Goal: Task Accomplishment & Management: Manage account settings

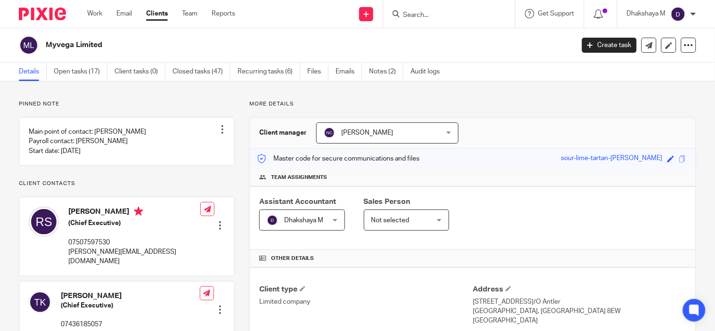
scroll to position [323, 0]
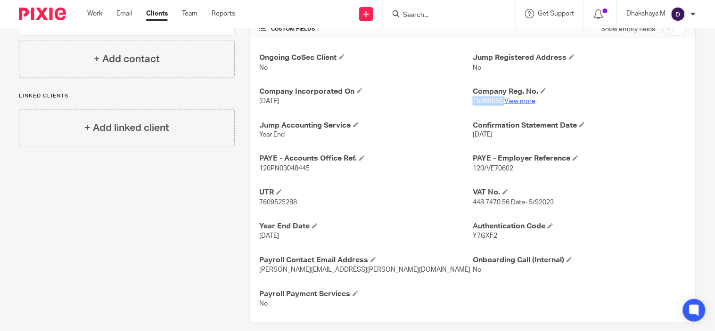
click at [520, 101] on link "View more" at bounding box center [519, 101] width 31 height 7
click at [424, 15] on input "Search" at bounding box center [444, 15] width 85 height 8
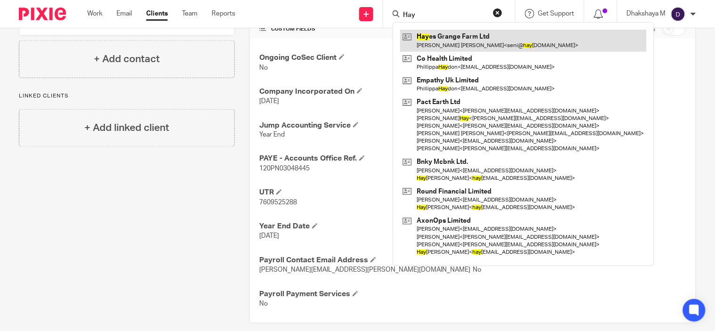
type input "Hay"
click at [435, 41] on link at bounding box center [523, 41] width 247 height 22
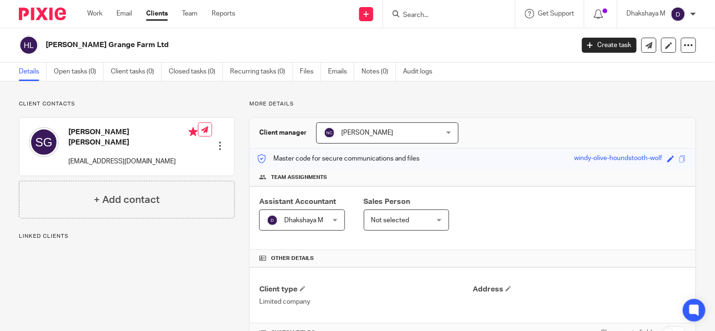
scroll to position [248, 0]
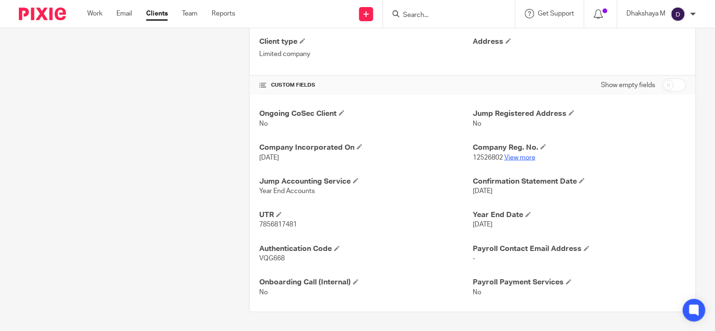
click at [520, 157] on link "View more" at bounding box center [519, 158] width 31 height 7
click at [436, 14] on input "Search" at bounding box center [444, 15] width 85 height 8
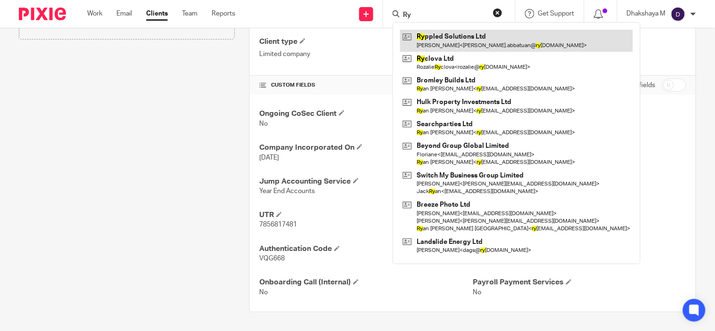
type input "Ry"
click at [444, 36] on link at bounding box center [516, 41] width 233 height 22
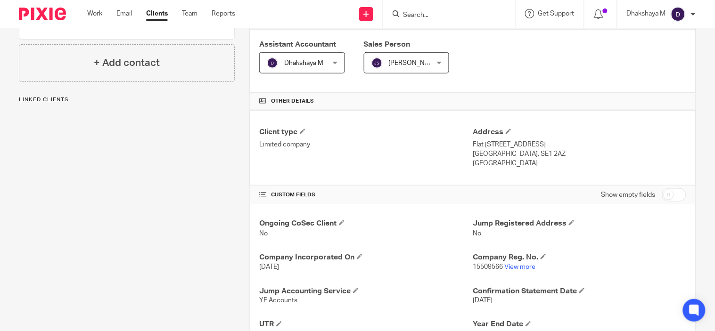
scroll to position [159, 0]
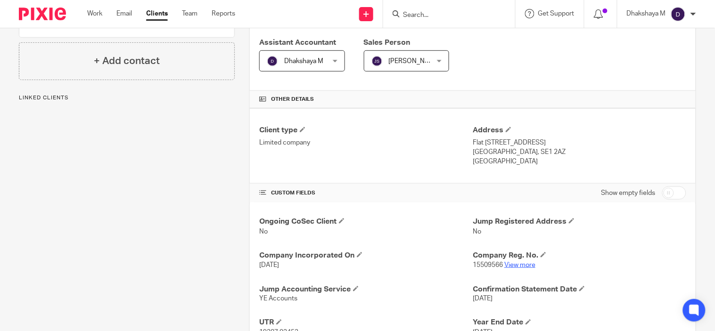
click at [519, 265] on link "View more" at bounding box center [519, 265] width 31 height 7
click at [418, 15] on input "Search" at bounding box center [444, 15] width 85 height 8
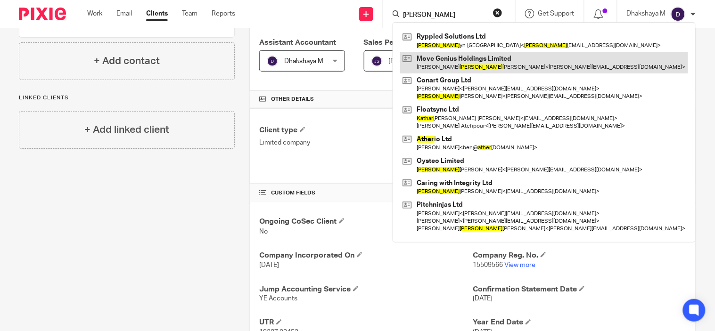
type input "Kather"
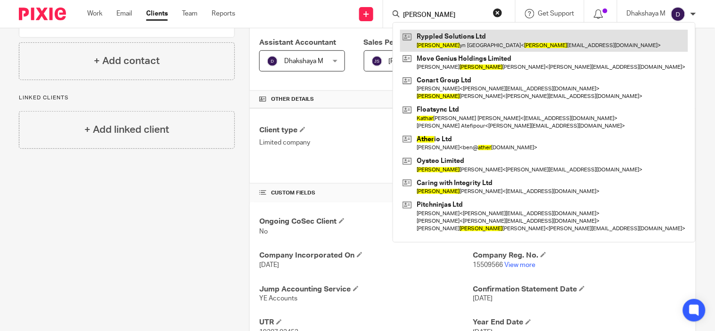
click at [438, 50] on div "Ryppled Solutions Ltd Kather yn Abbatuan < kather yn.abbatuan@ryppled.com > Mov…" at bounding box center [544, 132] width 303 height 221
click at [438, 50] on link at bounding box center [544, 41] width 288 height 22
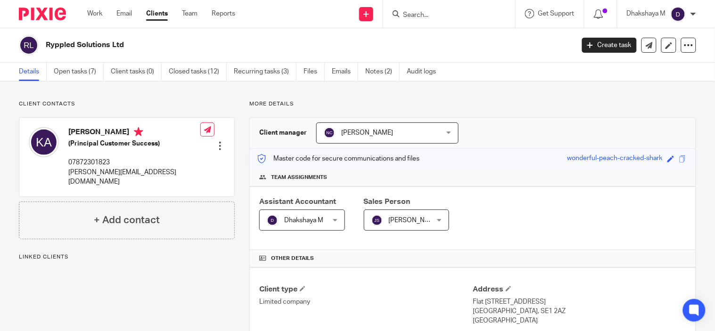
scroll to position [51, 0]
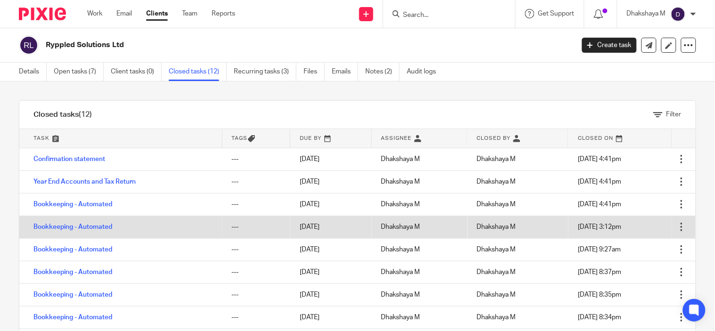
scroll to position [0, 0]
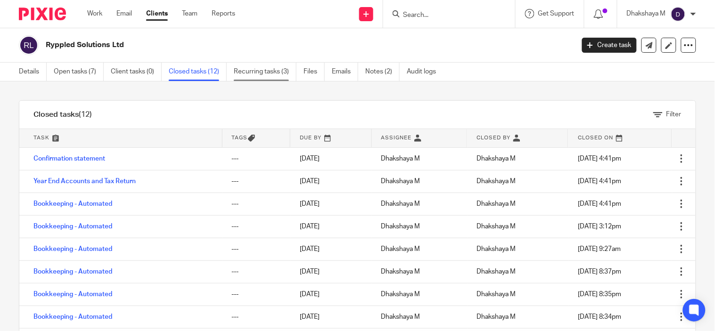
click at [253, 78] on link "Recurring tasks (3)" at bounding box center [265, 72] width 63 height 18
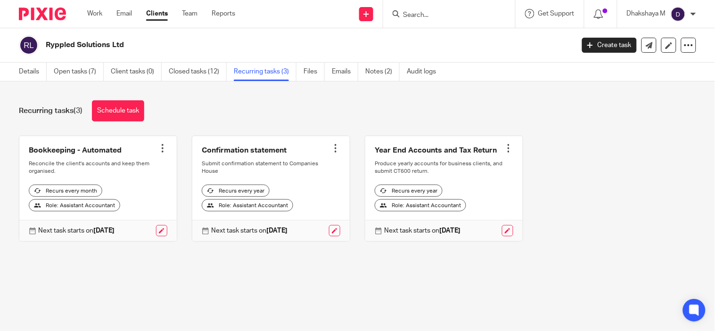
click at [159, 145] on div at bounding box center [162, 148] width 9 height 9
click at [157, 208] on button "Cancel schedule" at bounding box center [123, 209] width 75 height 12
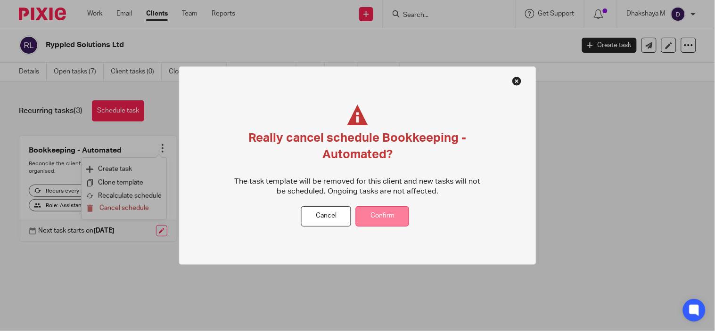
click at [398, 223] on button "Confirm" at bounding box center [382, 216] width 53 height 20
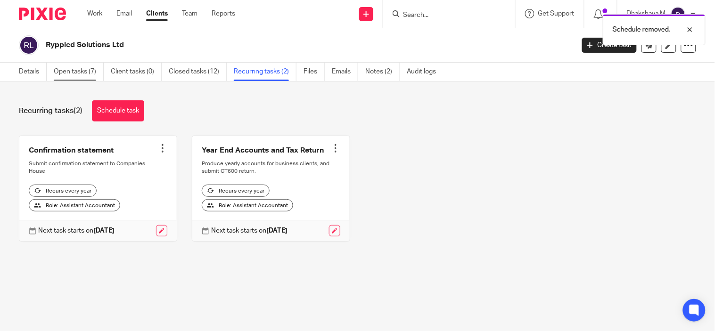
click at [90, 73] on link "Open tasks (7)" at bounding box center [79, 72] width 50 height 18
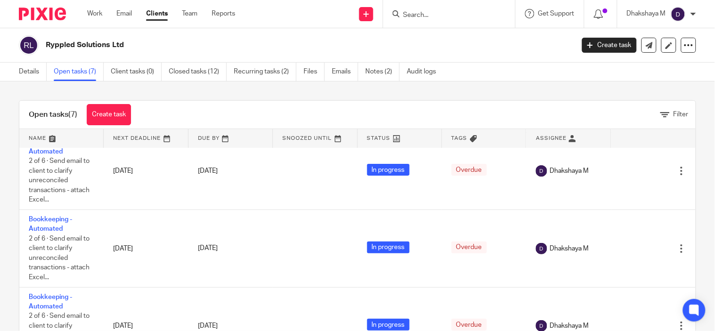
scroll to position [25, 0]
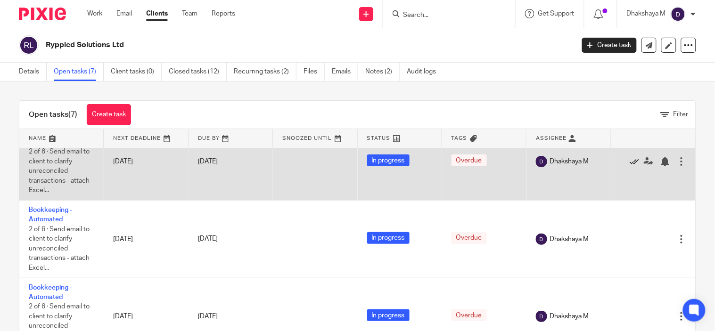
click at [630, 160] on icon at bounding box center [634, 161] width 9 height 9
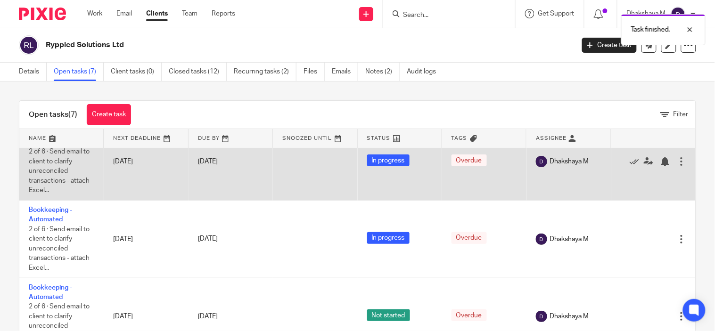
scroll to position [0, 0]
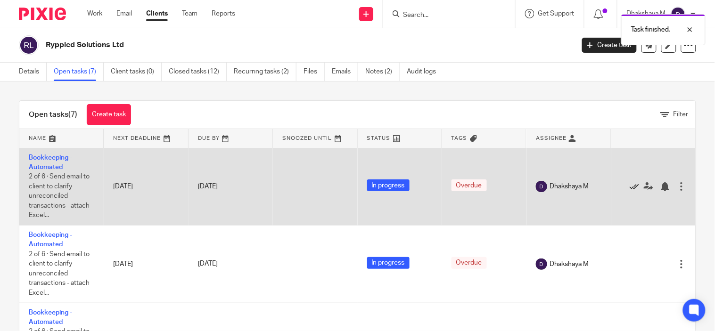
click at [630, 187] on icon at bounding box center [634, 186] width 9 height 9
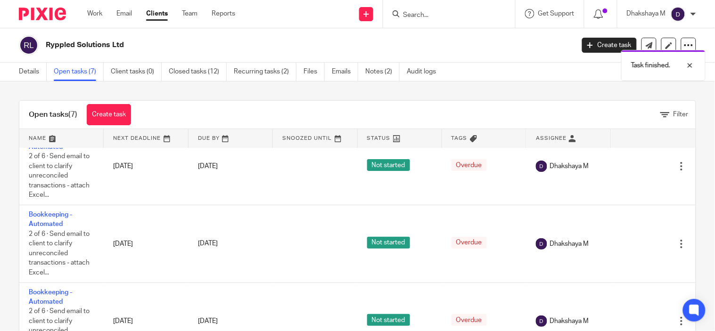
scroll to position [33, 0]
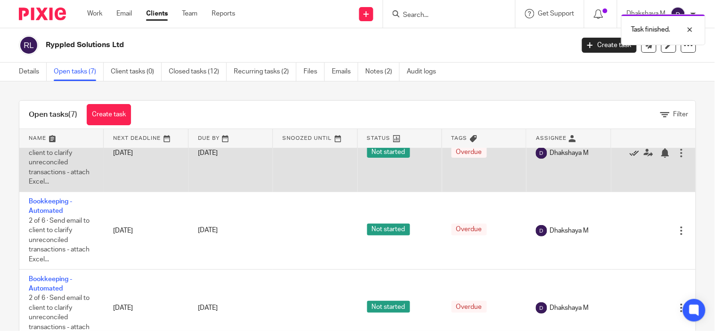
click at [630, 153] on icon at bounding box center [634, 153] width 9 height 9
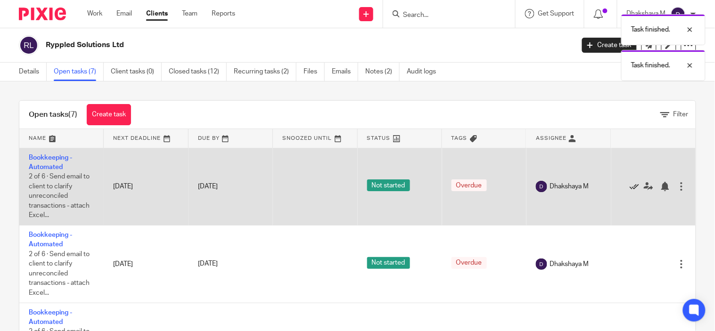
click at [630, 188] on icon at bounding box center [634, 186] width 9 height 9
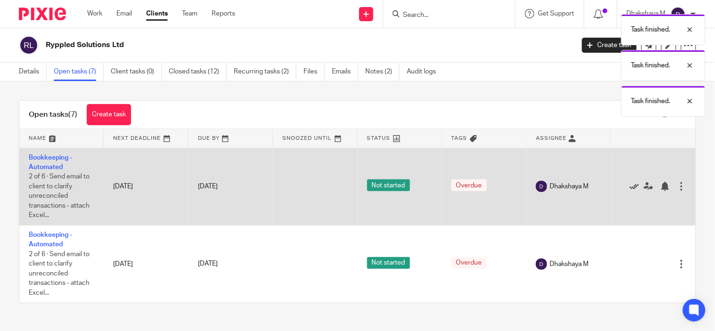
click at [630, 188] on icon at bounding box center [634, 186] width 9 height 9
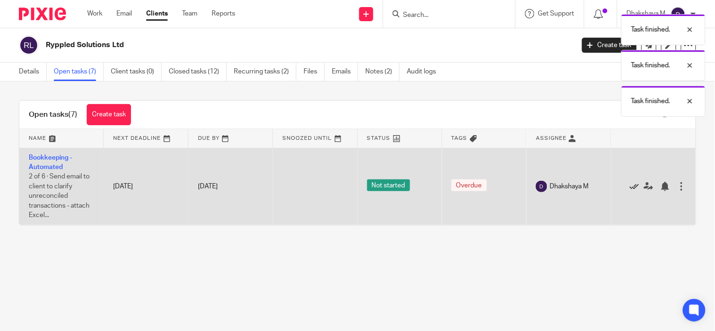
click at [630, 188] on icon at bounding box center [634, 186] width 9 height 9
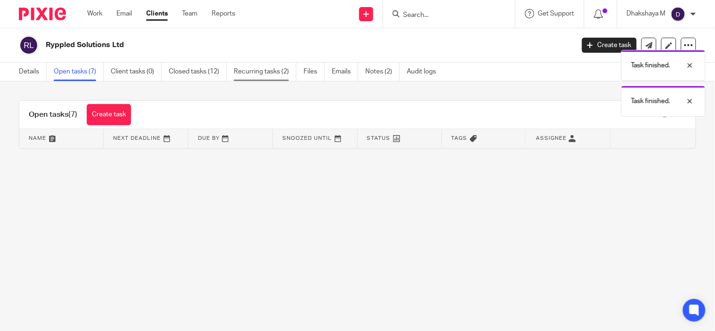
click at [272, 63] on link "Recurring tasks (2)" at bounding box center [265, 72] width 63 height 18
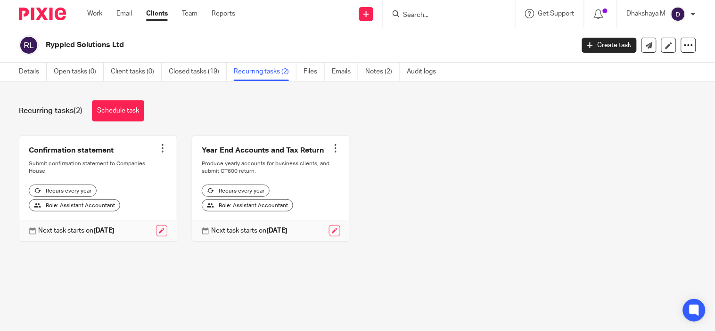
click at [426, 8] on form at bounding box center [452, 14] width 100 height 12
click at [426, 18] on input "Search" at bounding box center [444, 15] width 85 height 8
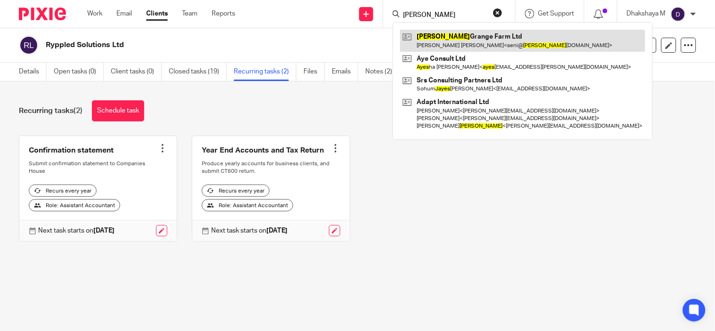
type input "[PERSON_NAME]"
click at [451, 39] on link at bounding box center [522, 41] width 245 height 22
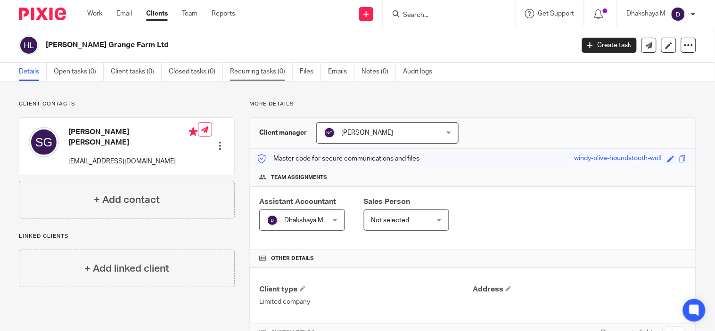
click at [262, 77] on link "Recurring tasks (0)" at bounding box center [261, 72] width 63 height 18
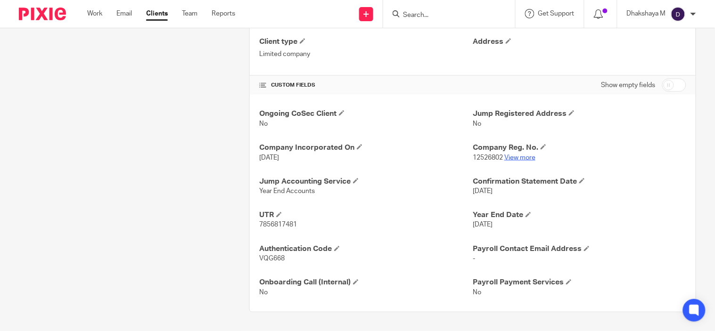
click at [511, 158] on link "View more" at bounding box center [519, 158] width 31 height 7
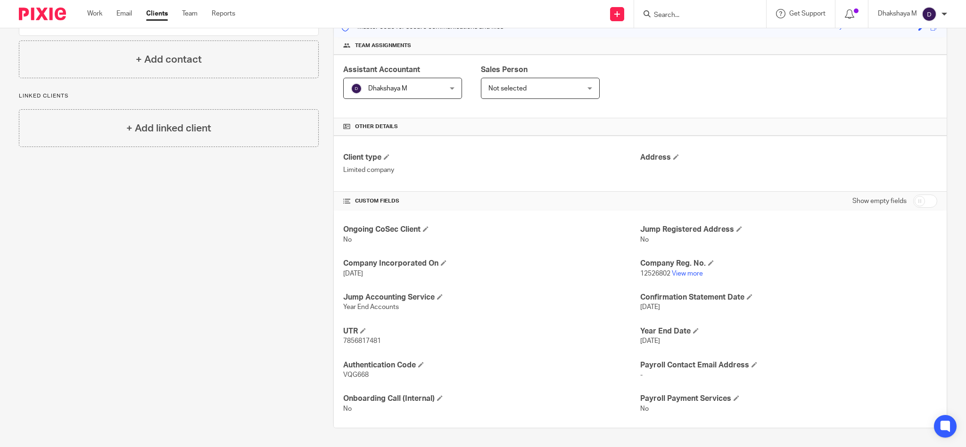
scroll to position [0, 0]
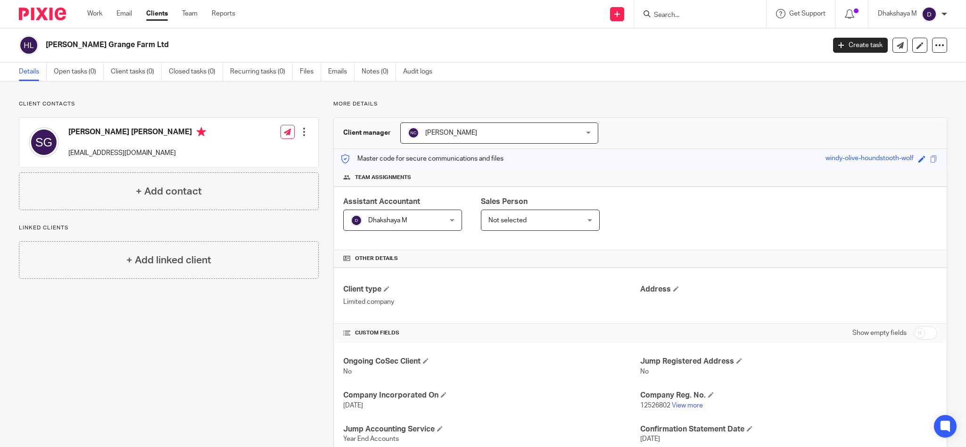
click at [698, 8] on form at bounding box center [703, 14] width 100 height 12
click at [694, 17] on input "Search" at bounding box center [695, 15] width 85 height 8
click at [669, 17] on input "Search" at bounding box center [695, 15] width 85 height 8
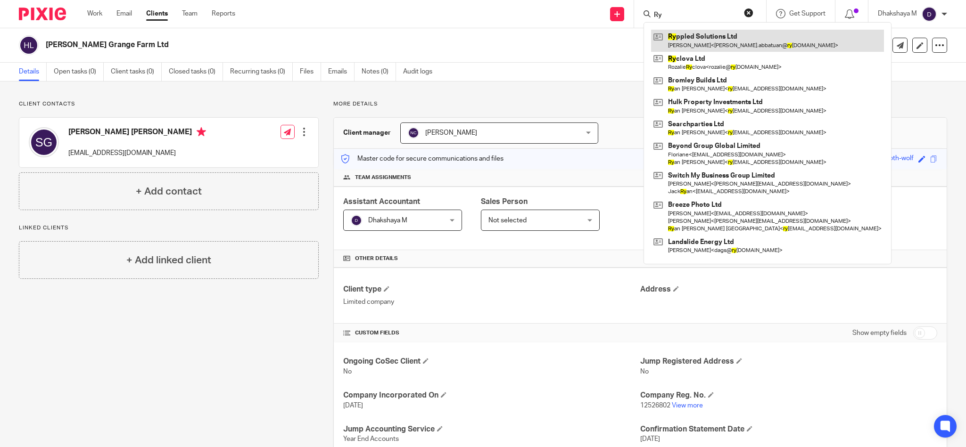
type input "Ry"
click at [684, 48] on link at bounding box center [767, 41] width 233 height 22
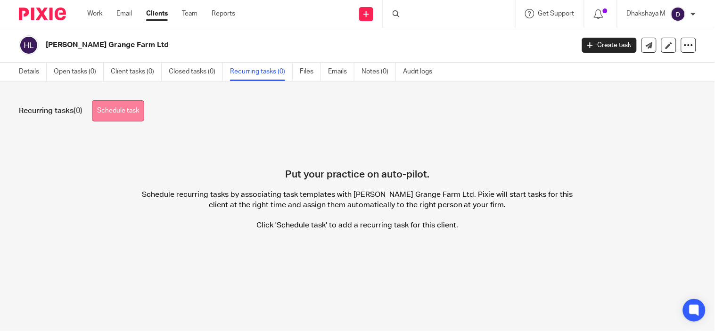
click at [126, 120] on link "Schedule task" at bounding box center [118, 110] width 52 height 21
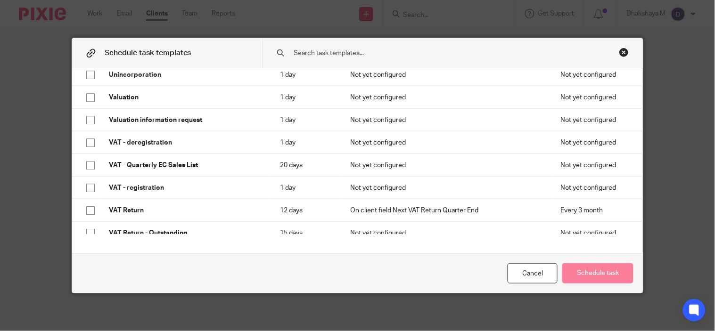
scroll to position [764, 0]
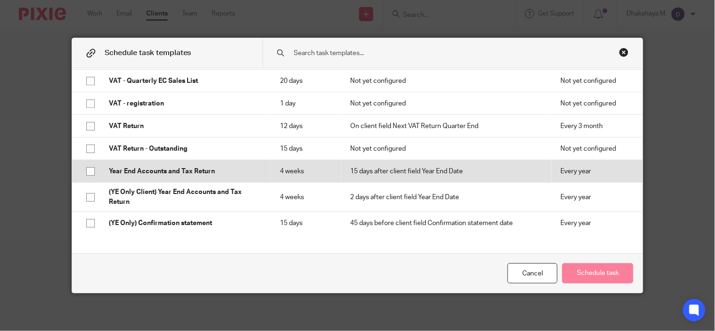
click at [83, 172] on input "checkbox" at bounding box center [91, 172] width 18 height 18
checkbox input "true"
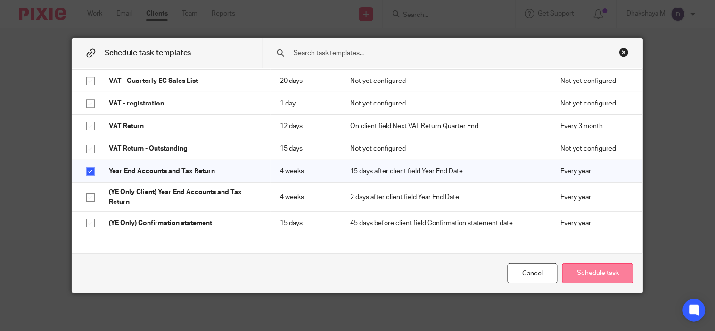
click at [595, 276] on button "Schedule task" at bounding box center [597, 274] width 71 height 20
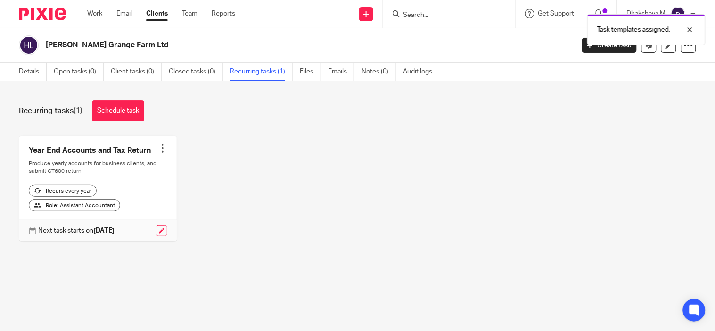
click at [164, 147] on link at bounding box center [97, 189] width 157 height 106
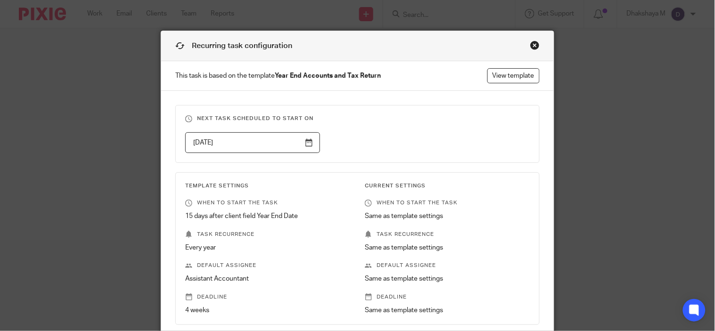
scroll to position [8, 0]
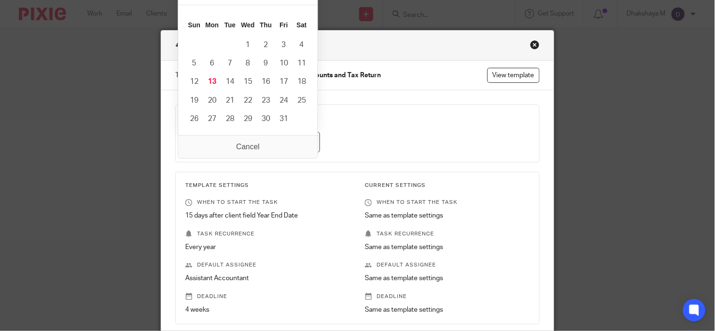
click at [255, 140] on input "2026-04-15" at bounding box center [252, 142] width 135 height 21
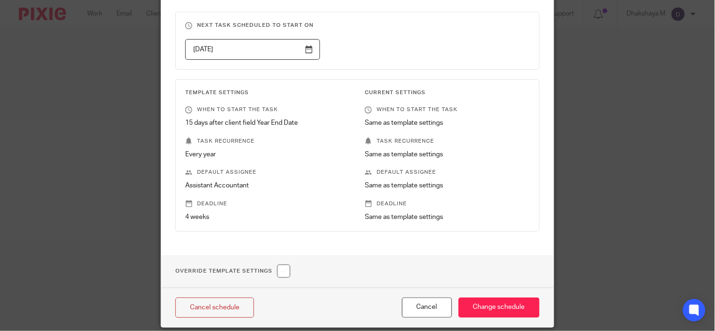
scroll to position [12, 0]
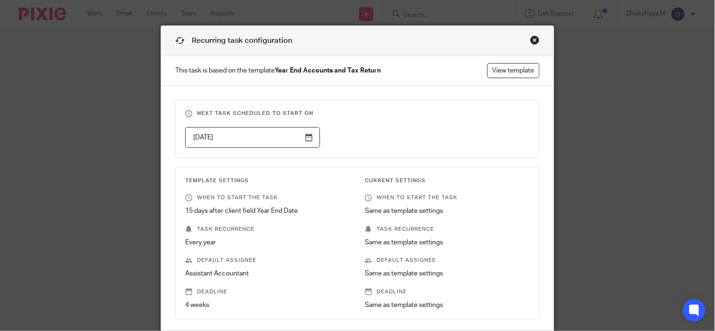
click at [308, 139] on input "2026-04-15" at bounding box center [252, 137] width 135 height 21
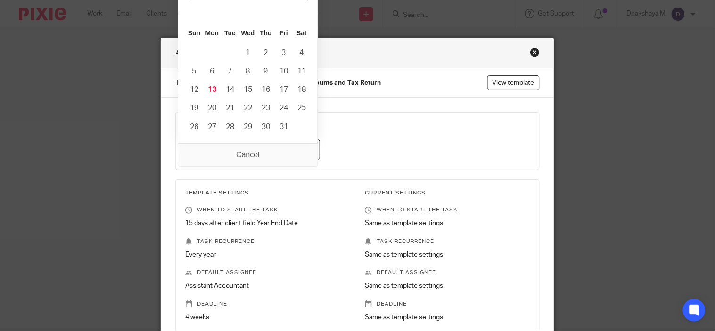
click at [304, 143] on body "Work Email Clients Team Reports Work Email Clients Team Reports Settings Send n…" at bounding box center [357, 165] width 715 height 331
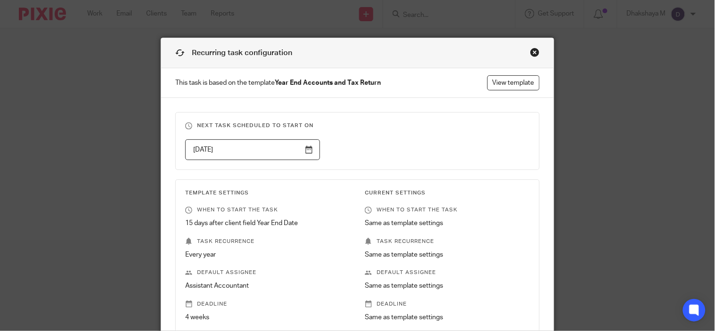
click at [304, 144] on input "2026-04-15" at bounding box center [252, 150] width 135 height 21
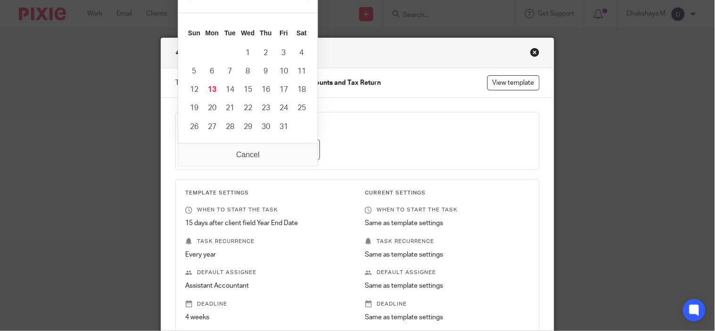
click at [228, 47] on td at bounding box center [230, 53] width 18 height 18
click at [231, 51] on td at bounding box center [230, 53] width 18 height 18
click at [252, 157] on input "2025-10-01" at bounding box center [252, 150] width 135 height 21
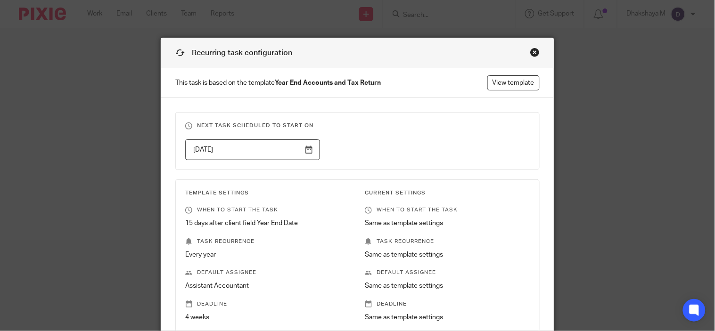
click at [305, 151] on input "2025-10-31" at bounding box center [252, 150] width 135 height 21
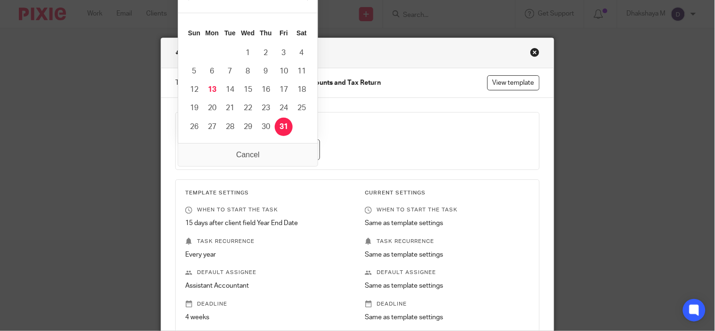
click at [404, 134] on fieldset "Next task scheduled to start on 2025-10-31" at bounding box center [357, 141] width 364 height 58
click at [293, 144] on input "2025-10-31" at bounding box center [252, 150] width 135 height 21
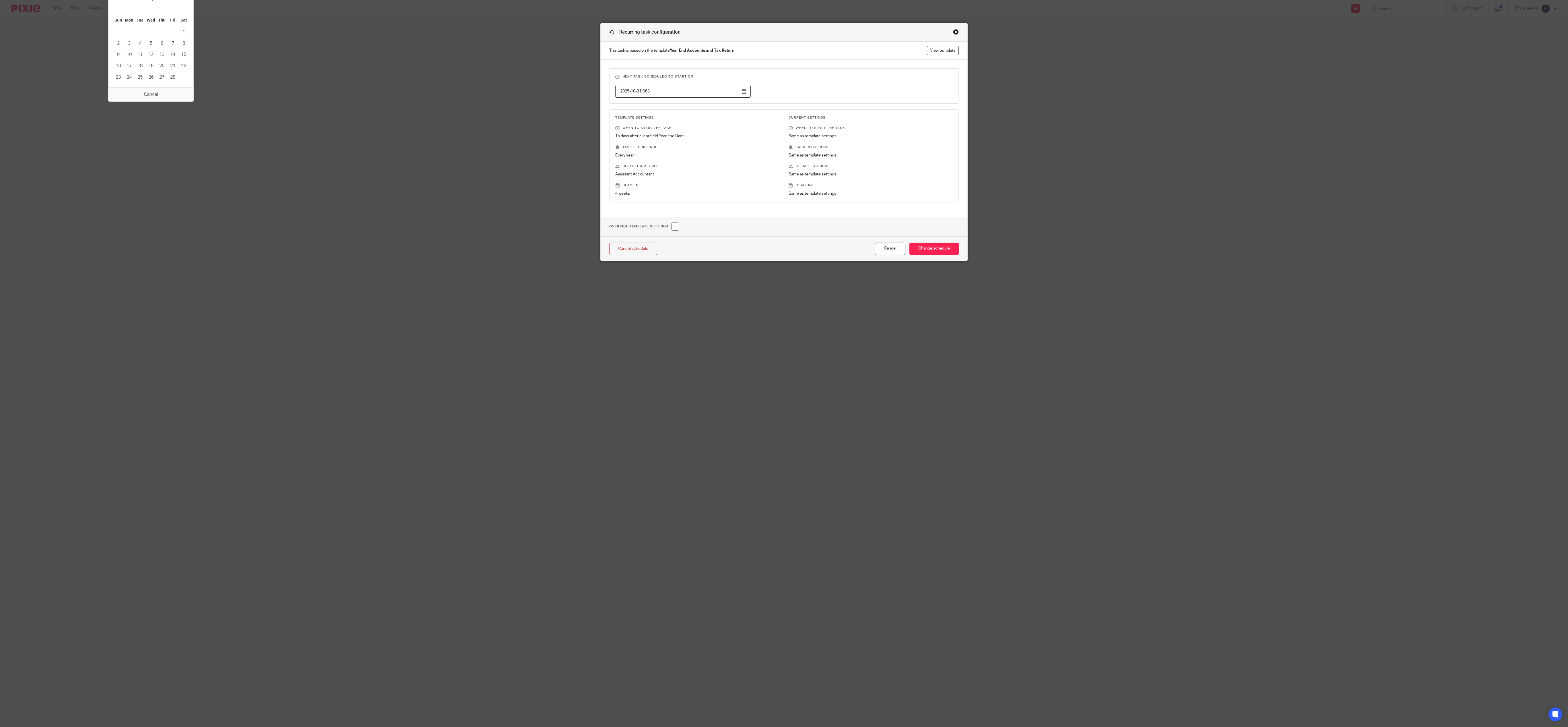
type input "2025-04-01"
click at [435, 202] on input "Change schedule" at bounding box center [934, 248] width 49 height 12
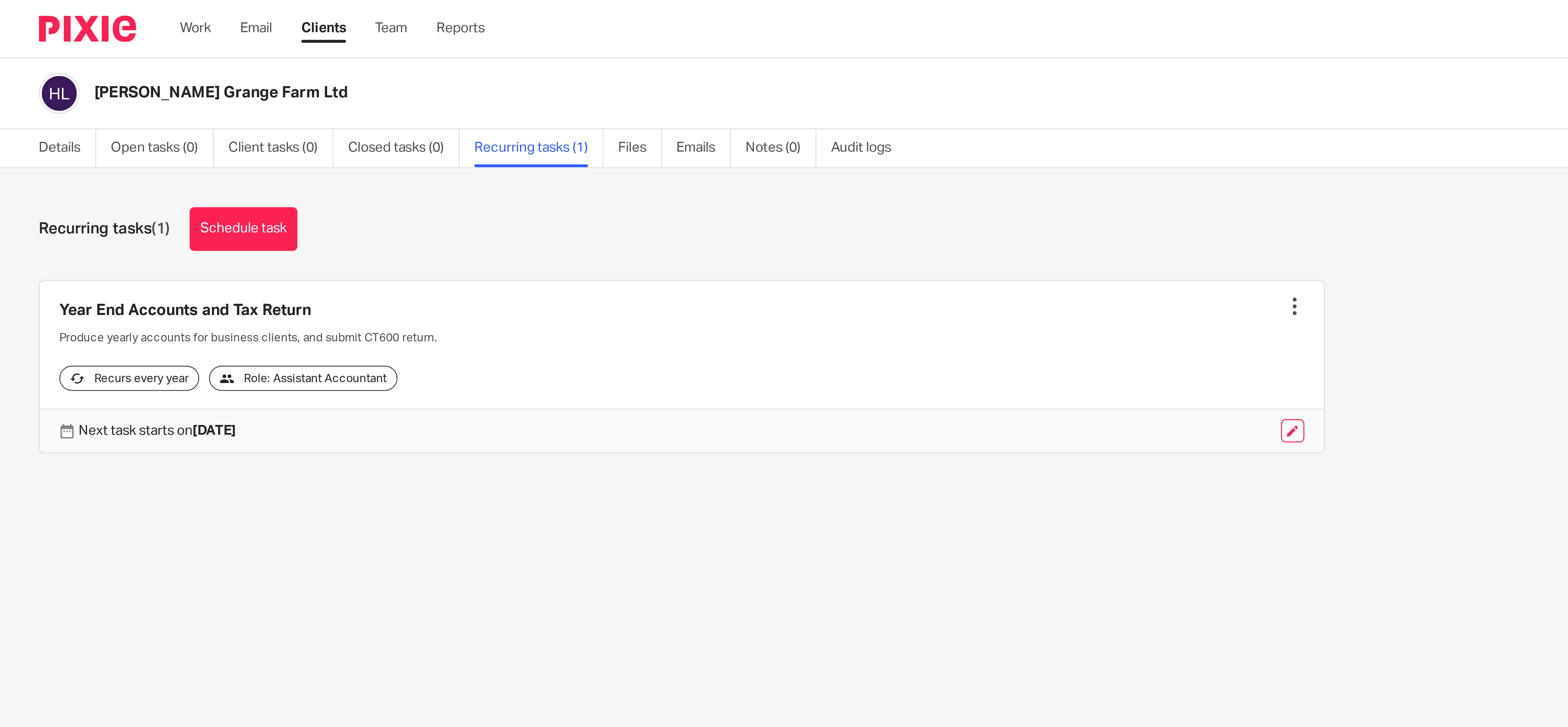
click at [379, 93] on div at bounding box center [382, 90] width 5 height 5
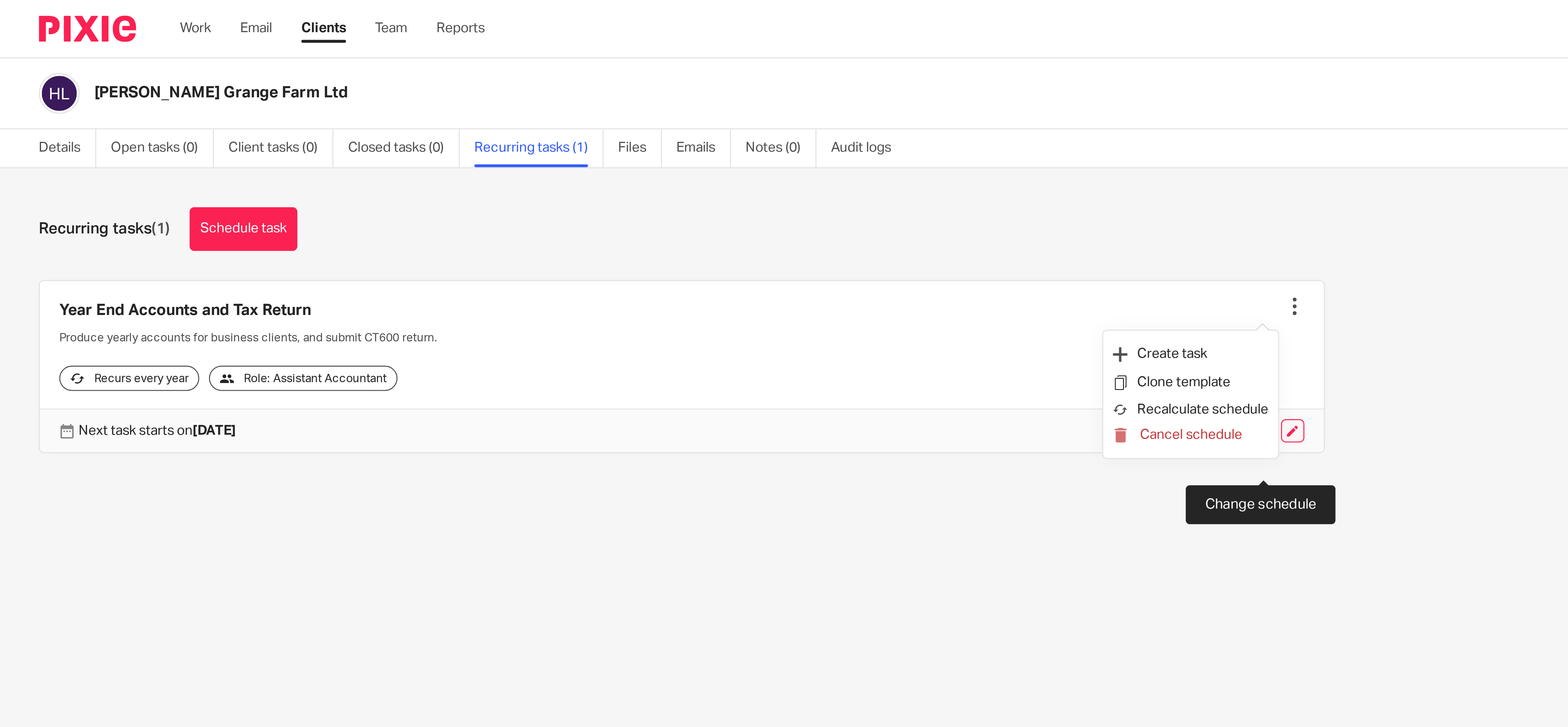
click at [378, 131] on link at bounding box center [381, 127] width 7 height 7
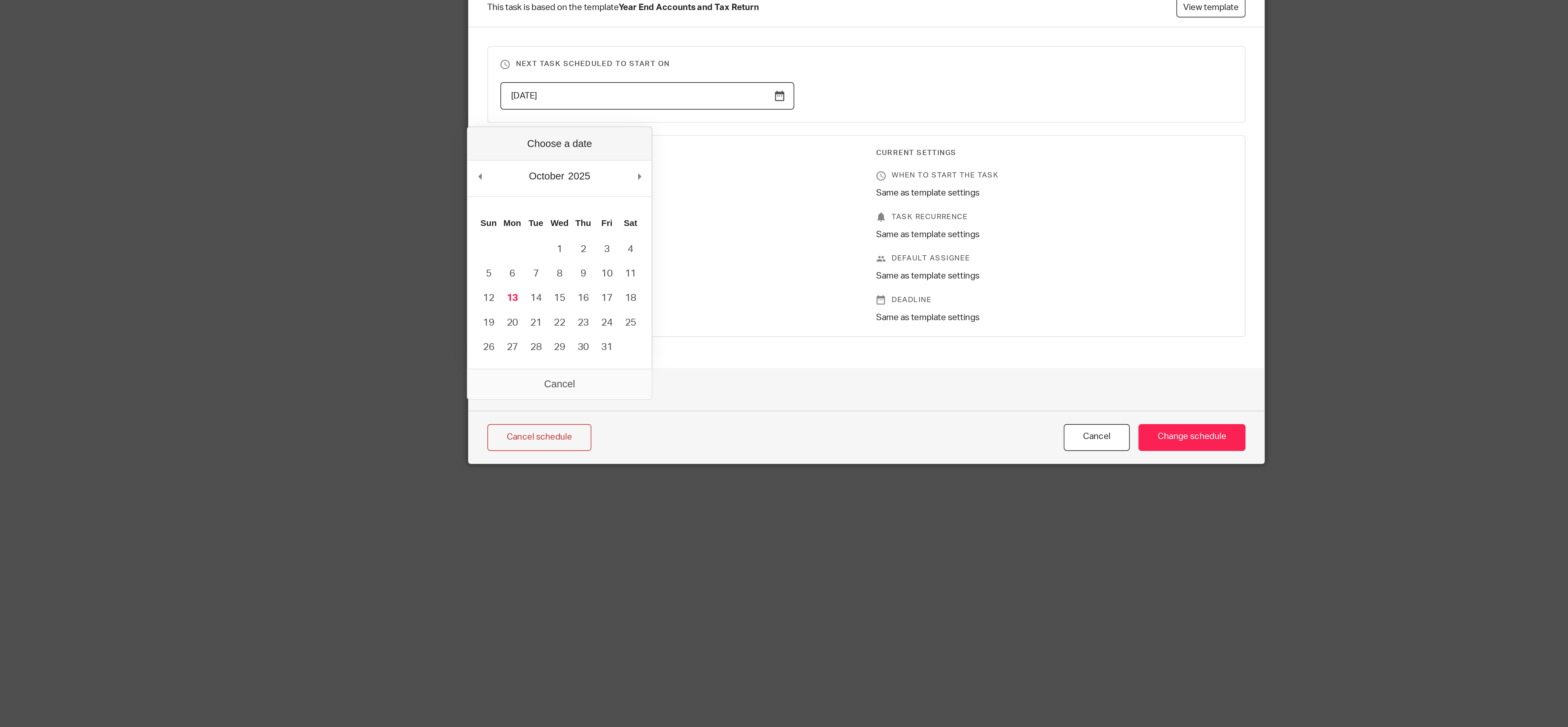
click at [624, 96] on input "2026-04-15" at bounding box center [683, 91] width 136 height 13
type input "15/04/2025"
click at [701, 128] on div "Template Settings When to start the task 15 days after client field Year End Da…" at bounding box center [693, 156] width 173 height 81
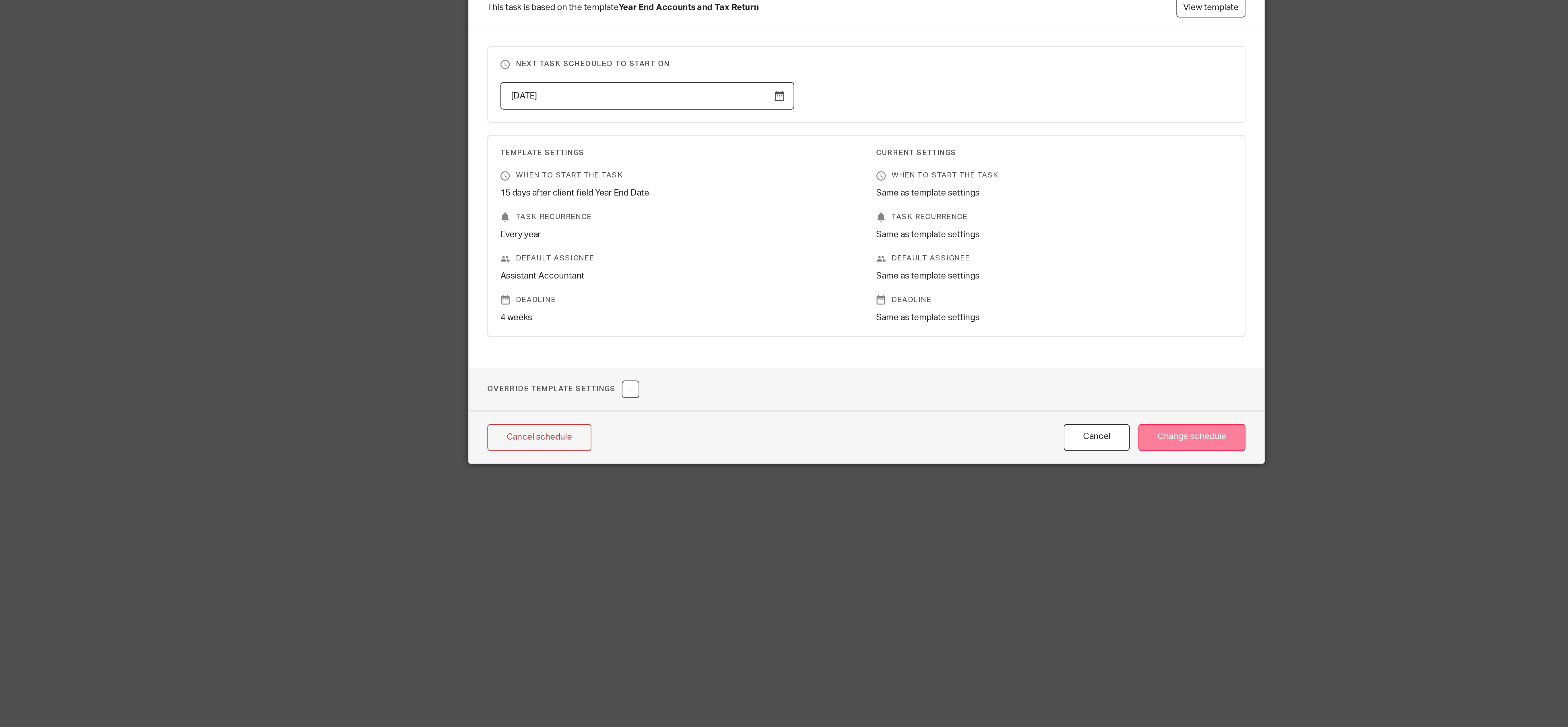
click at [943, 255] on input "Change schedule" at bounding box center [934, 248] width 49 height 12
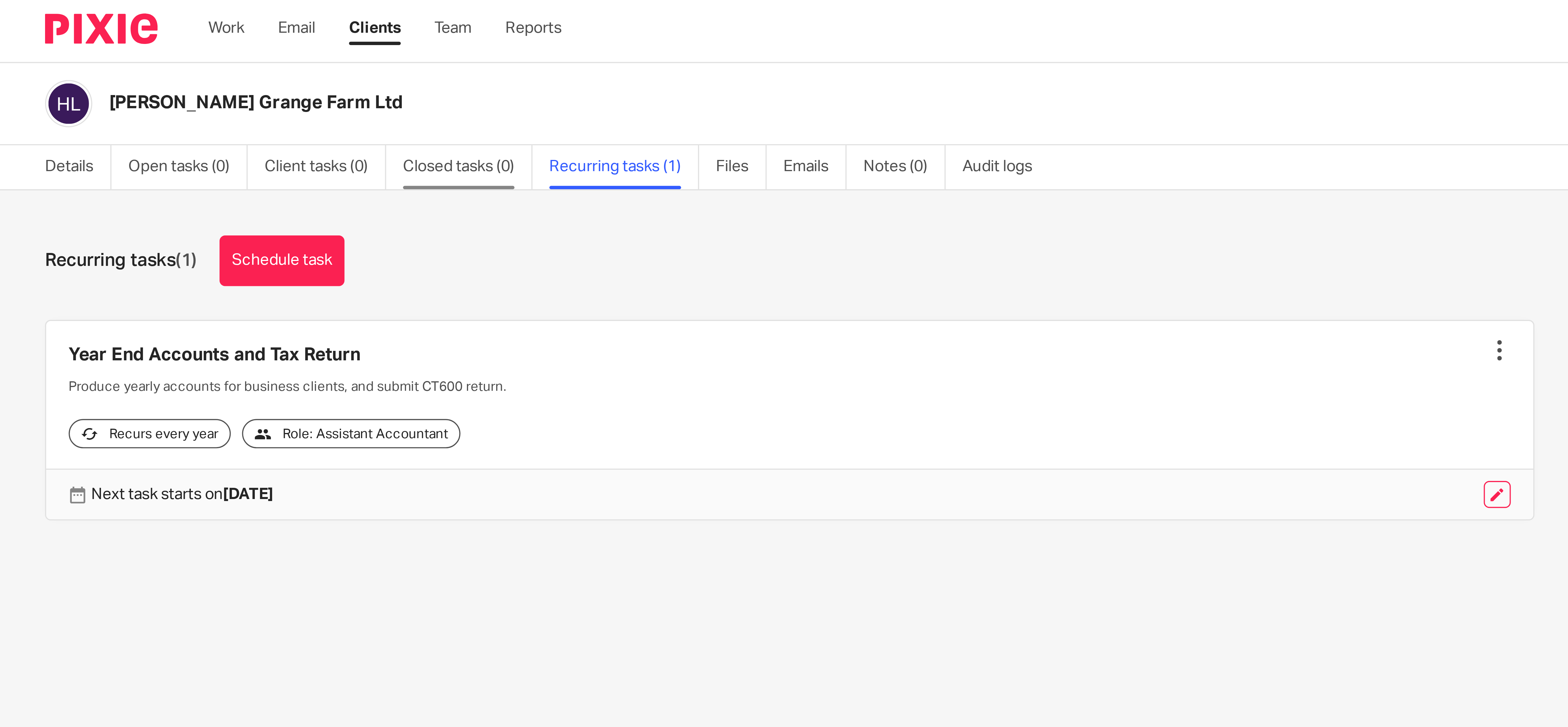
click at [125, 41] on link "Closed tasks (0)" at bounding box center [119, 44] width 33 height 11
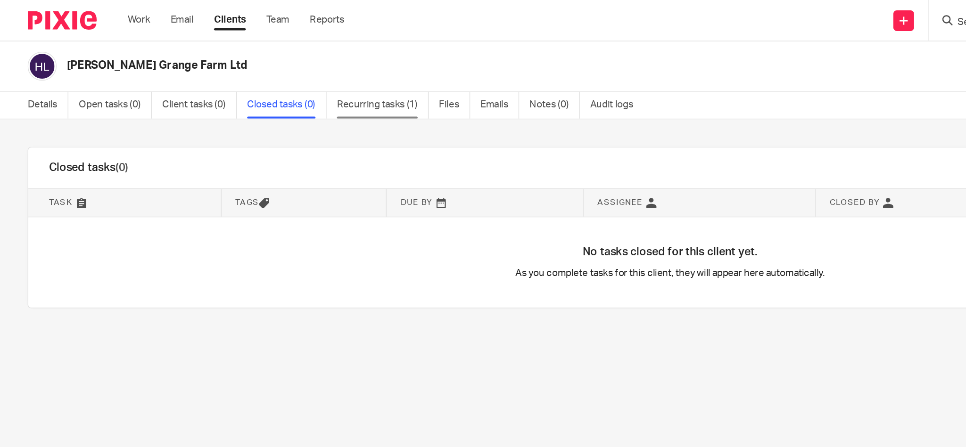
click at [265, 74] on link "Recurring tasks (1)" at bounding box center [261, 72] width 63 height 18
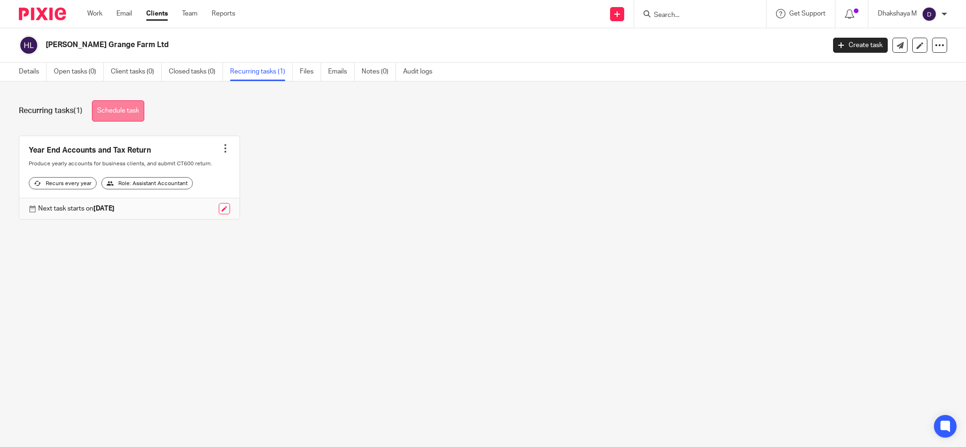
click at [140, 111] on link "Schedule task" at bounding box center [118, 110] width 52 height 21
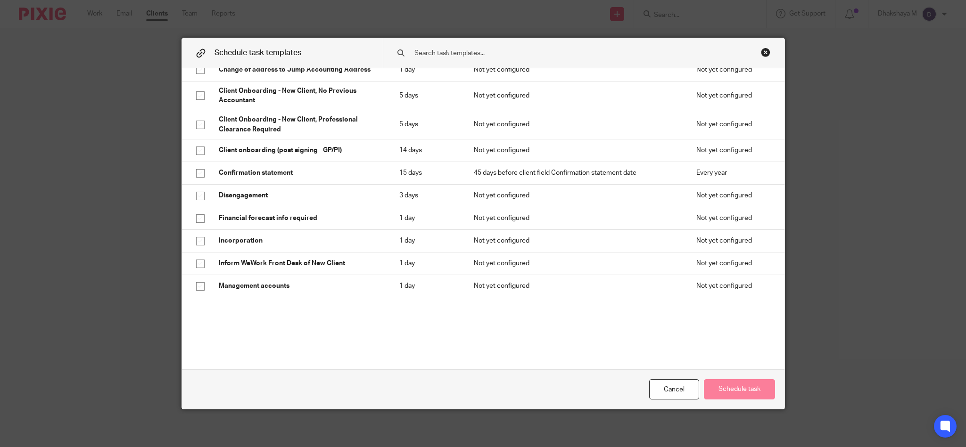
scroll to position [201, 0]
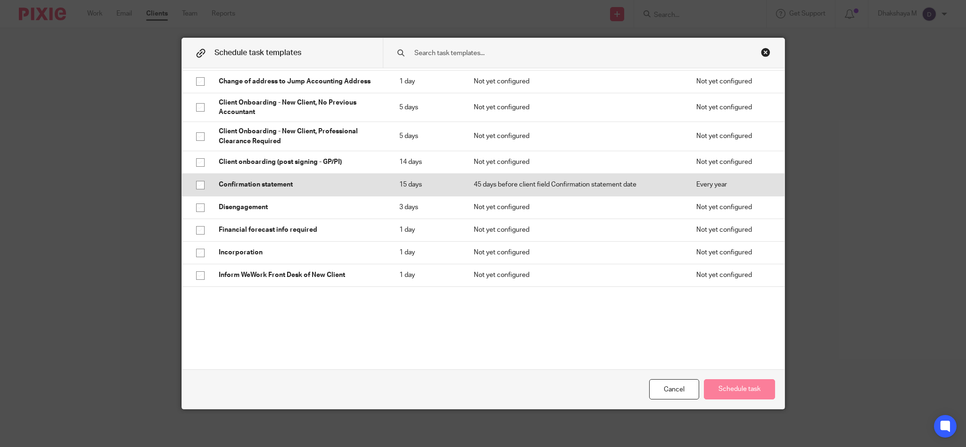
click at [196, 187] on input "checkbox" at bounding box center [200, 185] width 18 height 18
checkbox input "true"
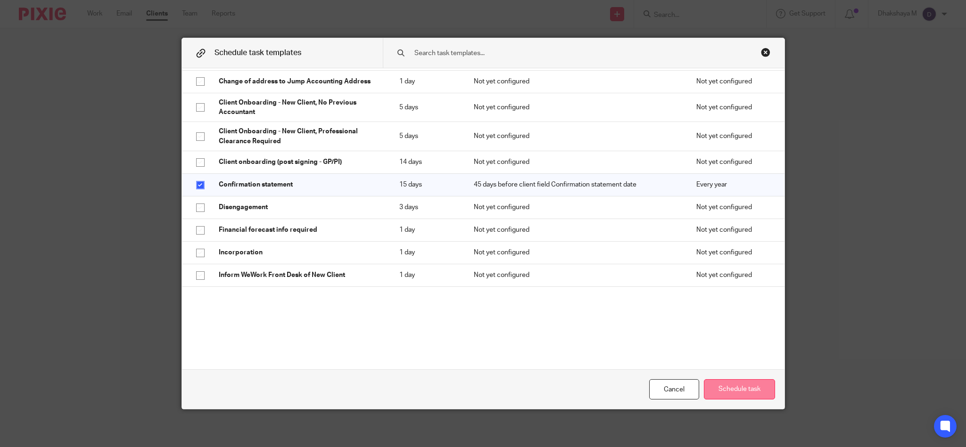
click at [744, 389] on button "Schedule task" at bounding box center [739, 390] width 71 height 20
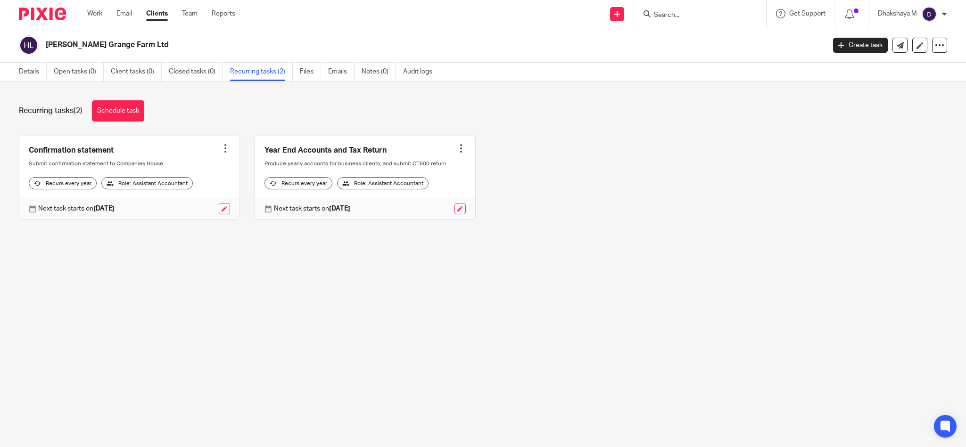
click at [442, 153] on link at bounding box center [365, 177] width 220 height 83
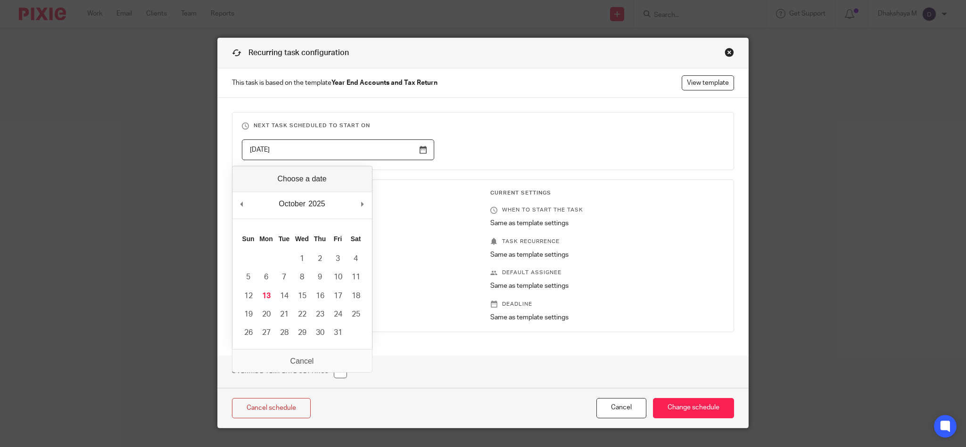
click at [344, 150] on input "2026-04-15" at bounding box center [338, 150] width 192 height 21
click at [261, 148] on input "2026-04-15" at bounding box center [338, 150] width 192 height 21
type input "15-04-2025"
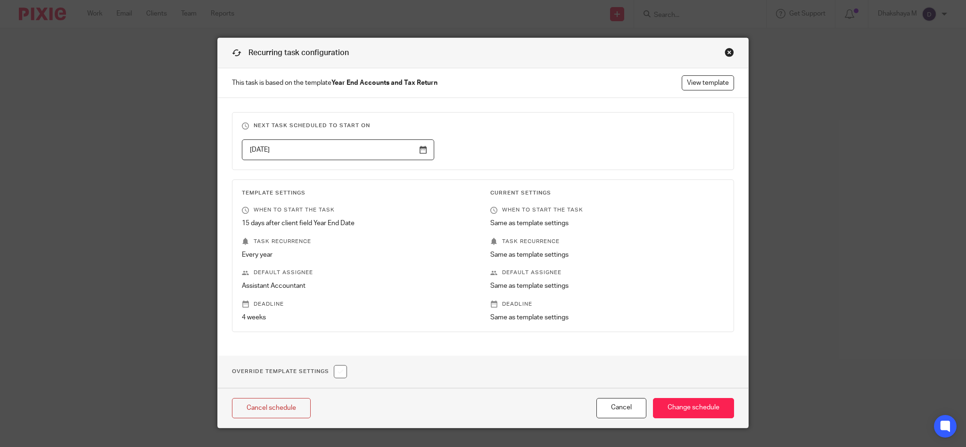
click at [444, 228] on p "15 days after client field Year End Date" at bounding box center [359, 223] width 234 height 9
click at [687, 409] on input "Change schedule" at bounding box center [693, 408] width 81 height 20
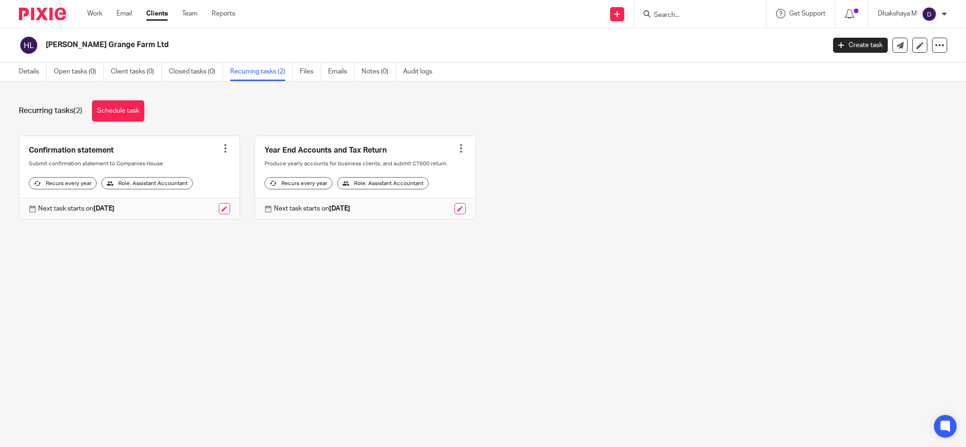
click at [675, 17] on input "Search" at bounding box center [695, 15] width 85 height 8
type input "myvega"
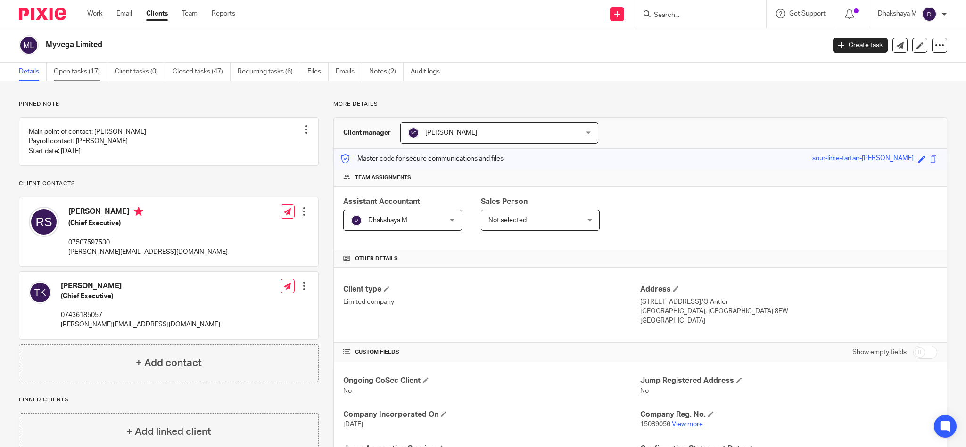
click at [83, 75] on link "Open tasks (17)" at bounding box center [81, 72] width 54 height 18
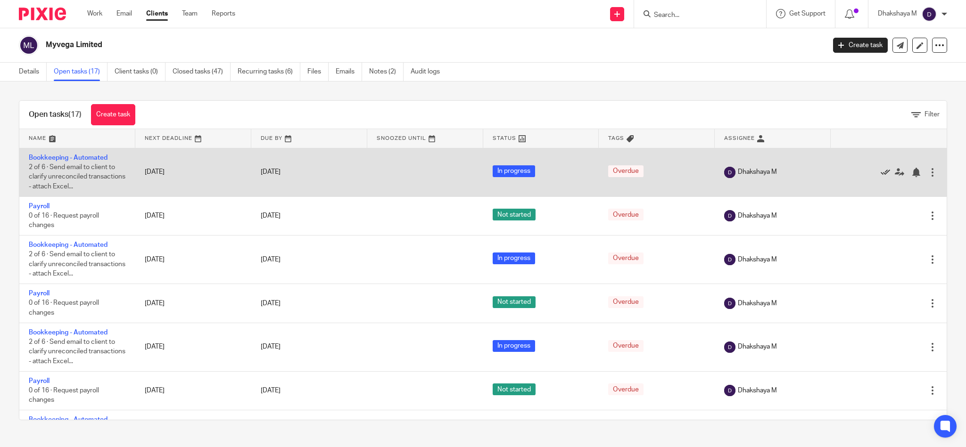
click at [881, 172] on icon at bounding box center [885, 172] width 9 height 9
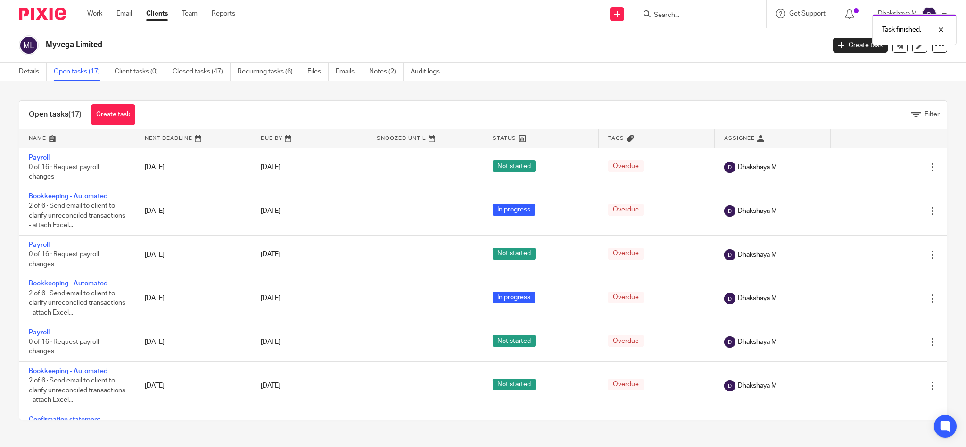
click at [881, 172] on icon at bounding box center [885, 167] width 9 height 9
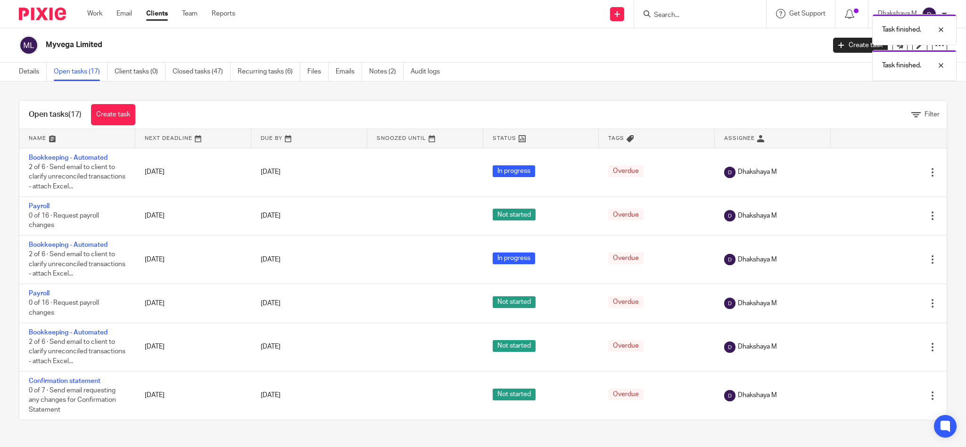
click at [881, 172] on icon at bounding box center [885, 172] width 9 height 9
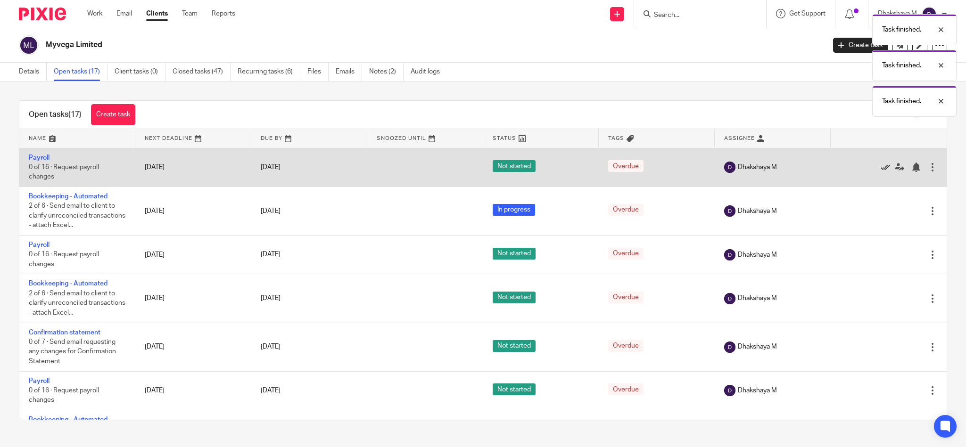
click at [881, 172] on icon at bounding box center [885, 167] width 9 height 9
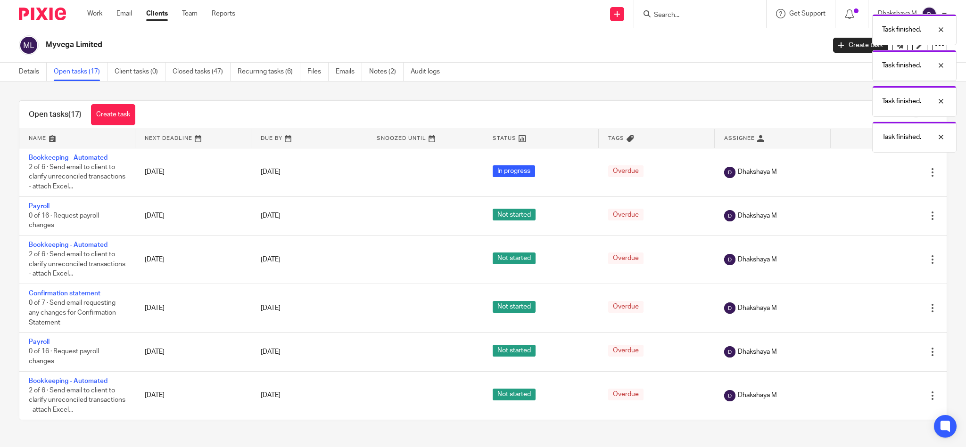
click at [881, 172] on icon at bounding box center [885, 172] width 9 height 9
click at [851, 153] on div "Task finished. Task finished. Task finished. Task finished." at bounding box center [720, 80] width 474 height 143
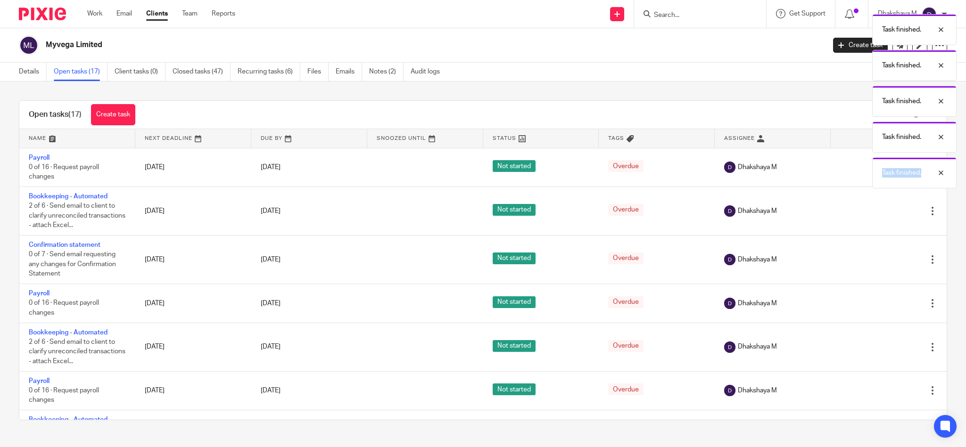
click at [851, 172] on div "Task finished. Task finished. Task finished. Task finished. Task finished." at bounding box center [720, 98] width 474 height 179
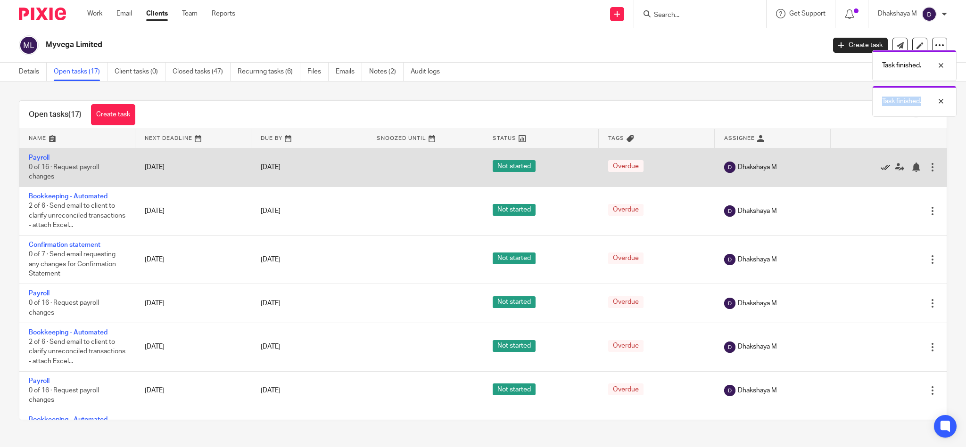
click at [881, 169] on icon at bounding box center [885, 167] width 9 height 9
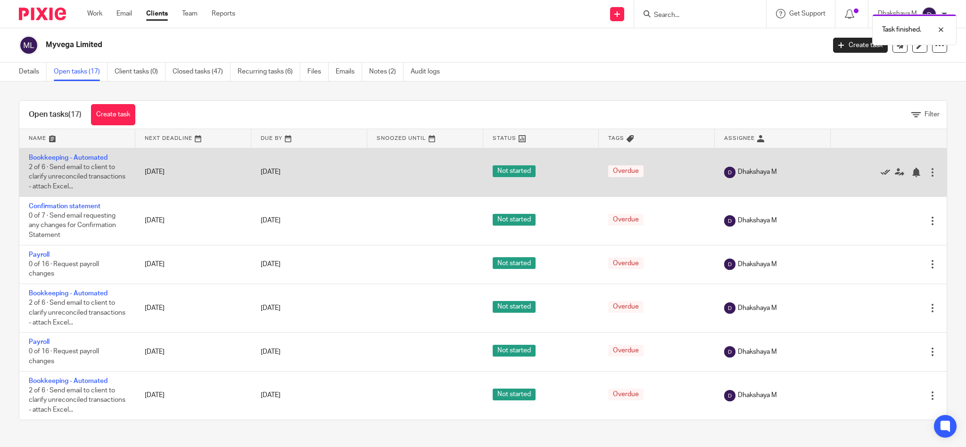
click at [881, 169] on icon at bounding box center [885, 172] width 9 height 9
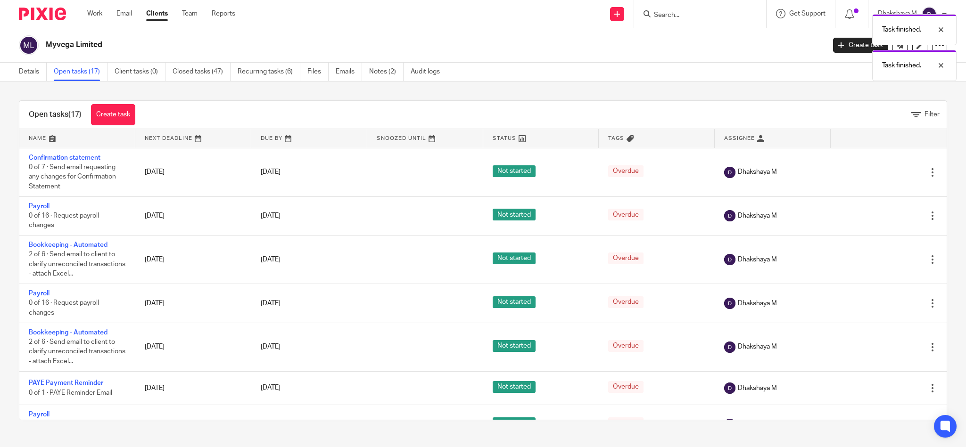
click at [881, 169] on icon at bounding box center [885, 172] width 9 height 9
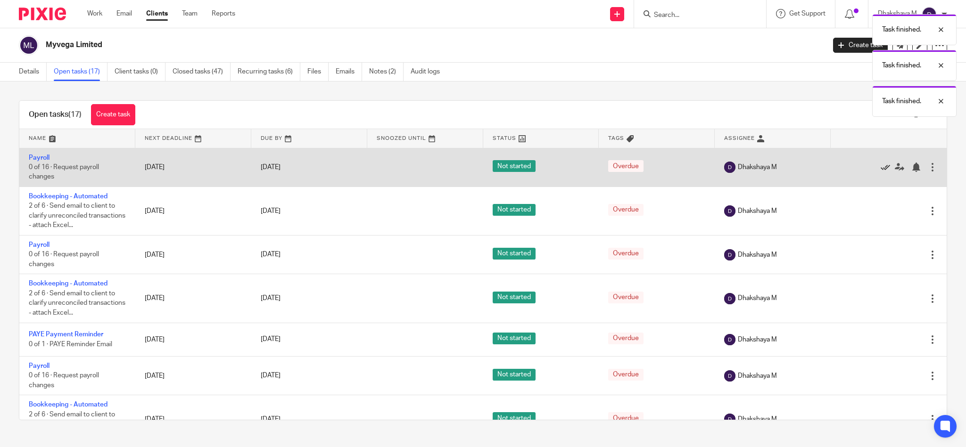
click at [881, 169] on icon at bounding box center [885, 167] width 9 height 9
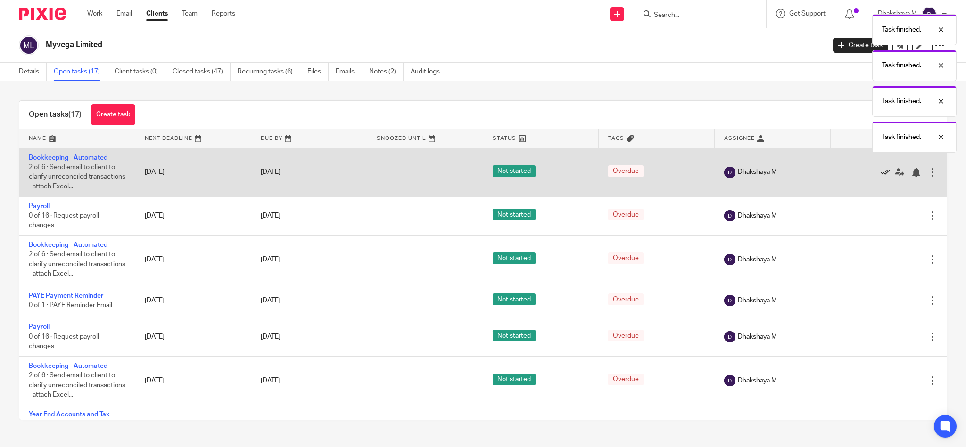
click at [881, 169] on icon at bounding box center [885, 172] width 9 height 9
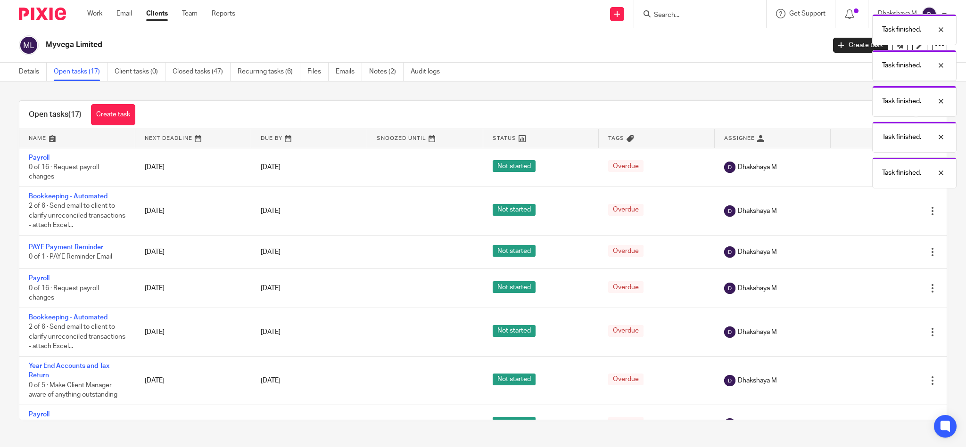
click at [851, 169] on div "Task finished. Task finished. Task finished. Task finished. Task finished." at bounding box center [720, 98] width 474 height 179
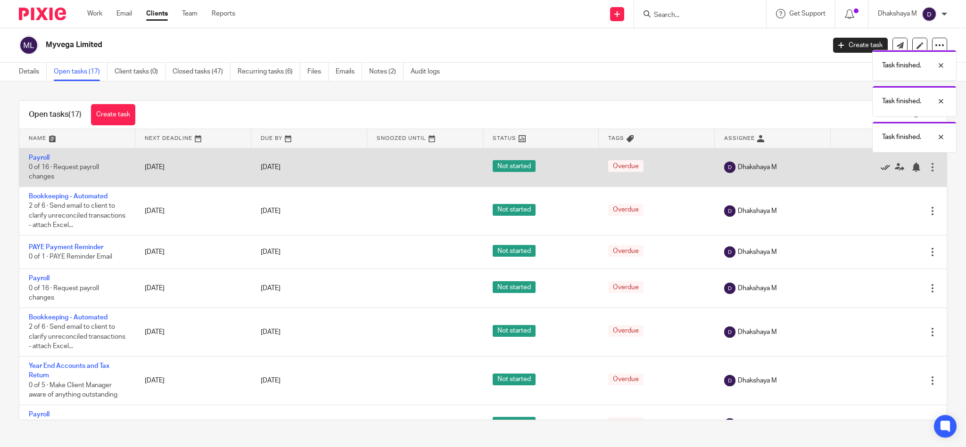
click at [881, 172] on icon at bounding box center [885, 167] width 9 height 9
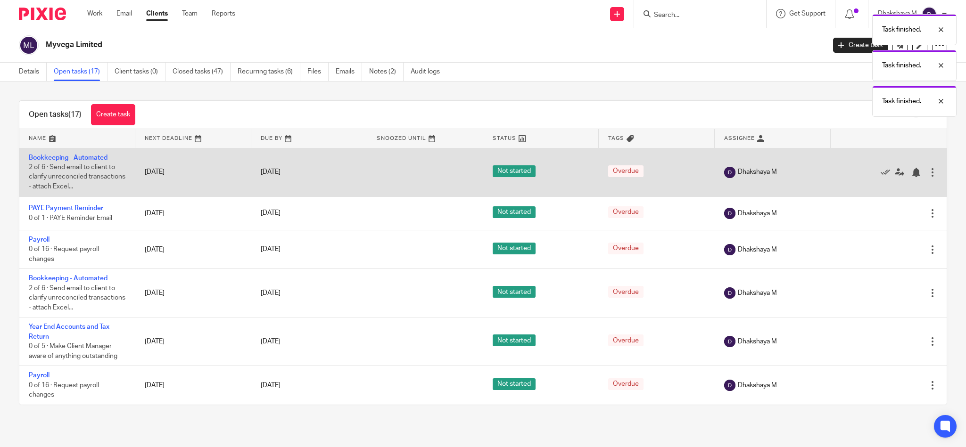
click at [854, 172] on div at bounding box center [884, 171] width 88 height 9
click at [881, 173] on icon at bounding box center [885, 172] width 9 height 9
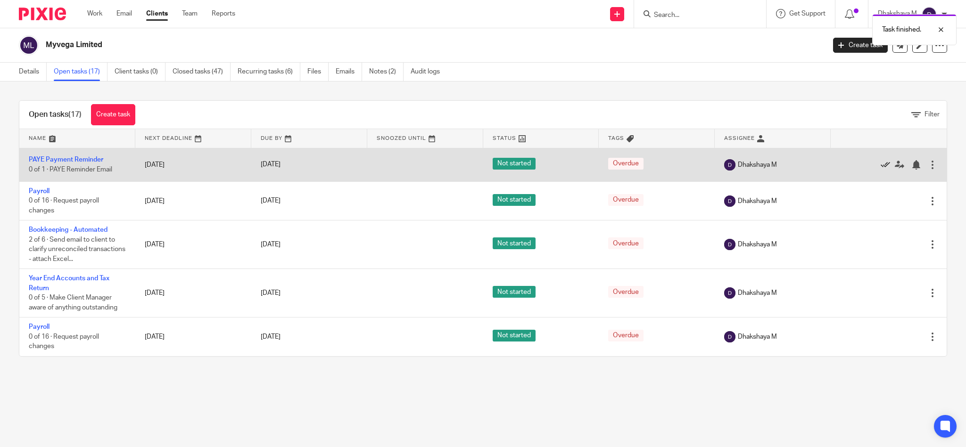
click at [881, 165] on icon at bounding box center [885, 164] width 9 height 9
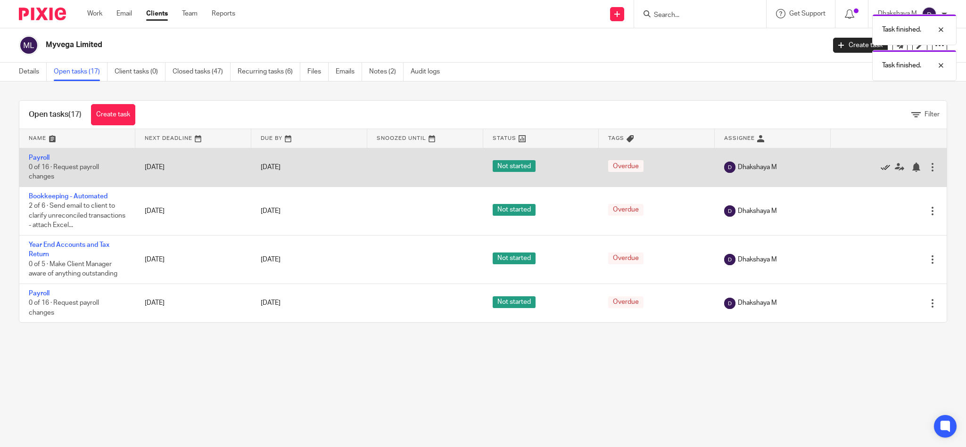
click at [881, 165] on icon at bounding box center [885, 167] width 9 height 9
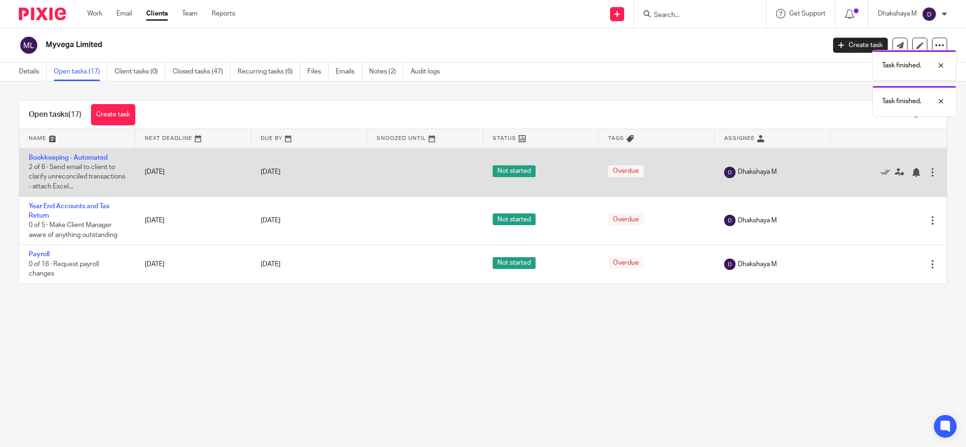
click at [862, 184] on div "Edit task Delete" at bounding box center [888, 172] width 97 height 24
click at [881, 172] on icon at bounding box center [885, 172] width 9 height 9
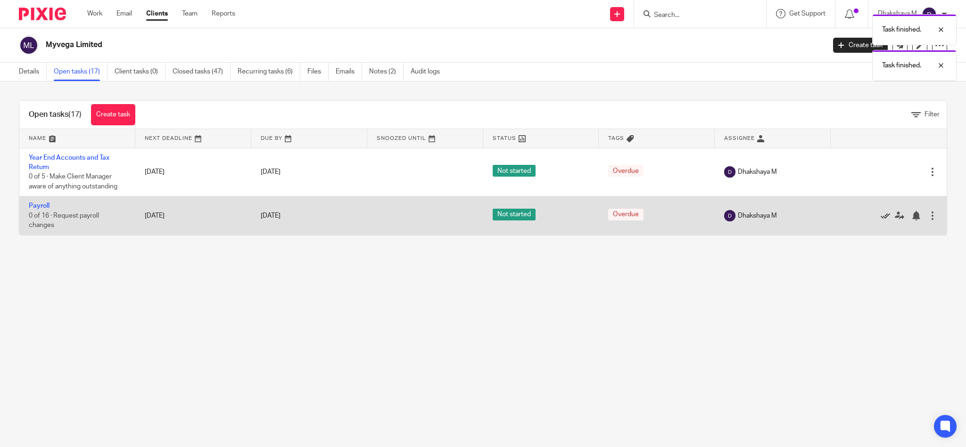
click at [881, 214] on icon at bounding box center [885, 215] width 9 height 9
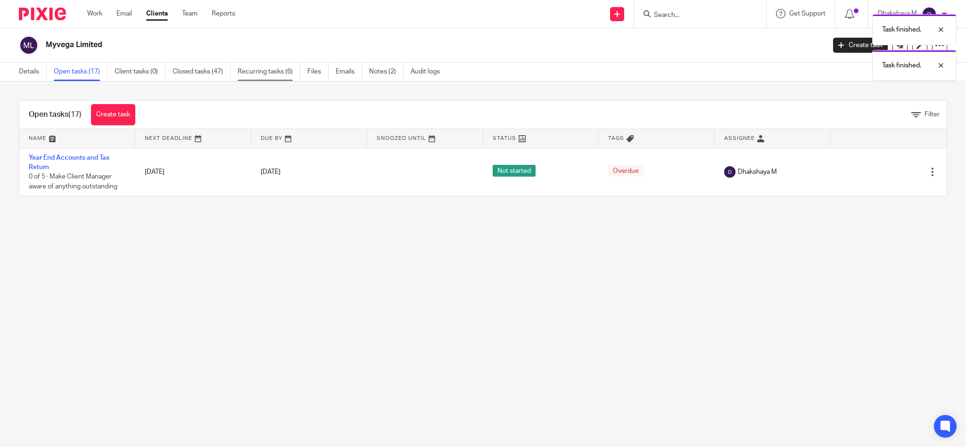
click at [294, 69] on link "Recurring tasks (6)" at bounding box center [269, 72] width 63 height 18
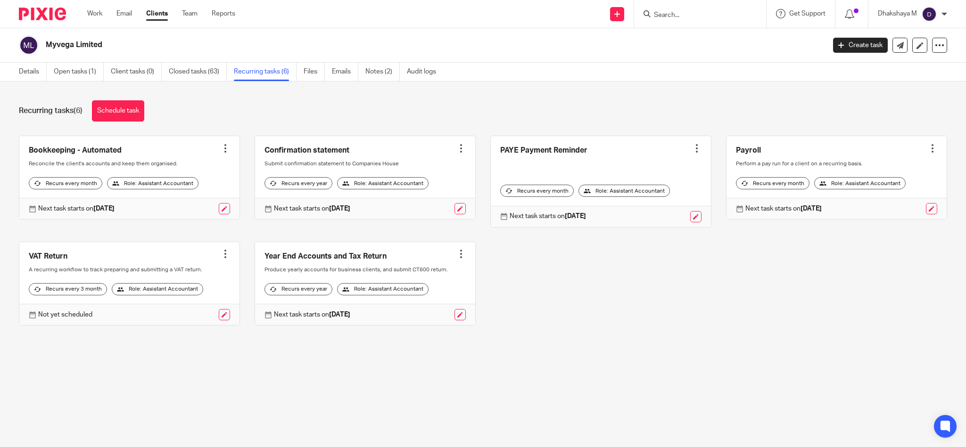
click at [221, 146] on div at bounding box center [225, 148] width 9 height 9
click at [205, 206] on span "Cancel schedule" at bounding box center [185, 208] width 50 height 7
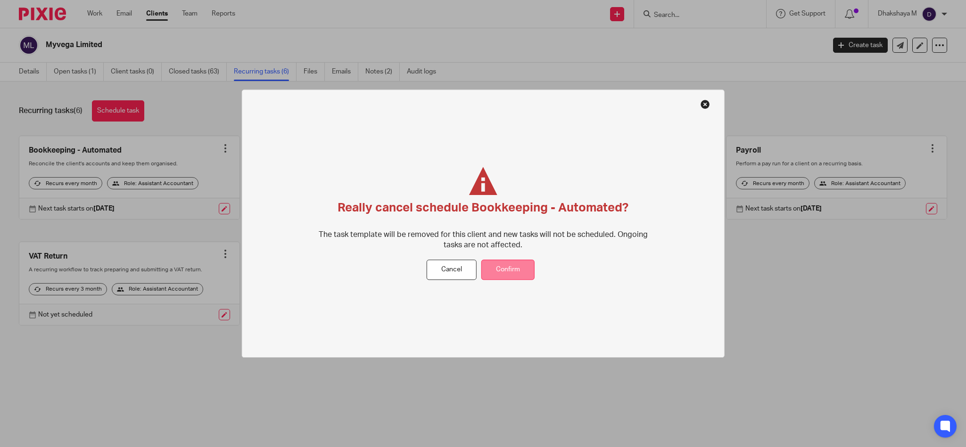
click at [515, 267] on button "Confirm" at bounding box center [507, 270] width 53 height 20
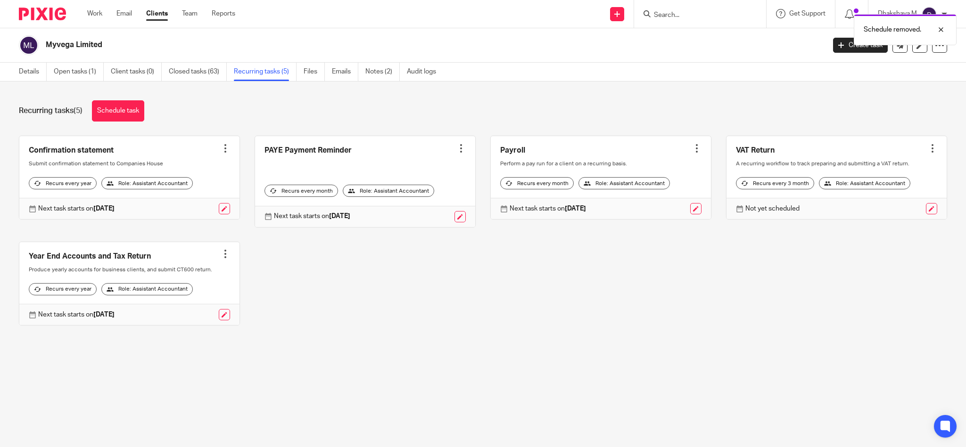
click at [456, 150] on div at bounding box center [460, 148] width 9 height 9
click at [436, 206] on span "Cancel schedule" at bounding box center [416, 208] width 50 height 7
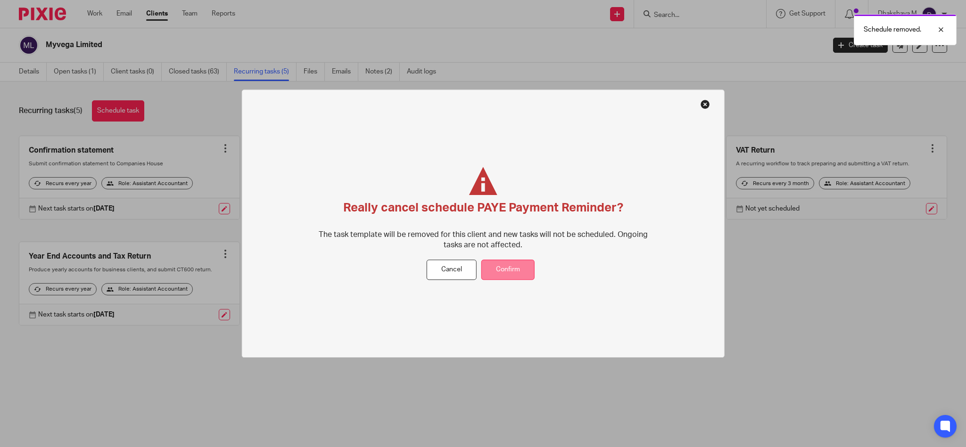
click at [524, 270] on button "Confirm" at bounding box center [507, 270] width 53 height 20
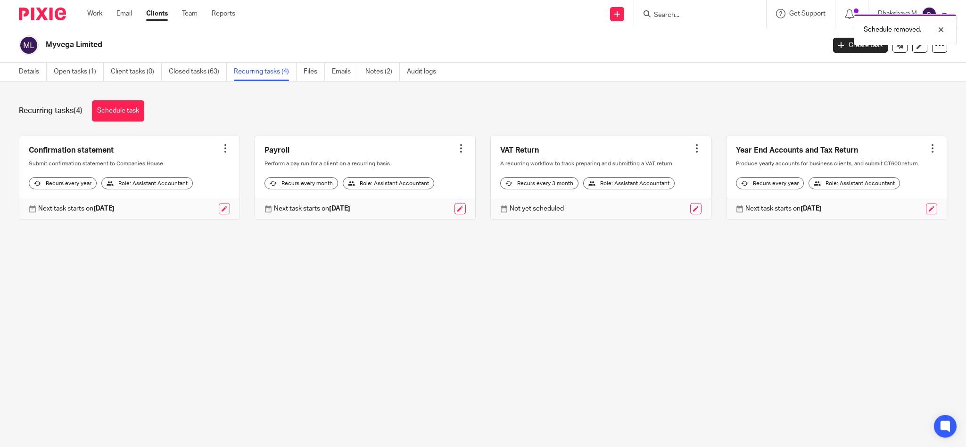
click at [456, 150] on div at bounding box center [460, 148] width 9 height 9
click at [438, 212] on button "Cancel schedule" at bounding box center [415, 209] width 75 height 12
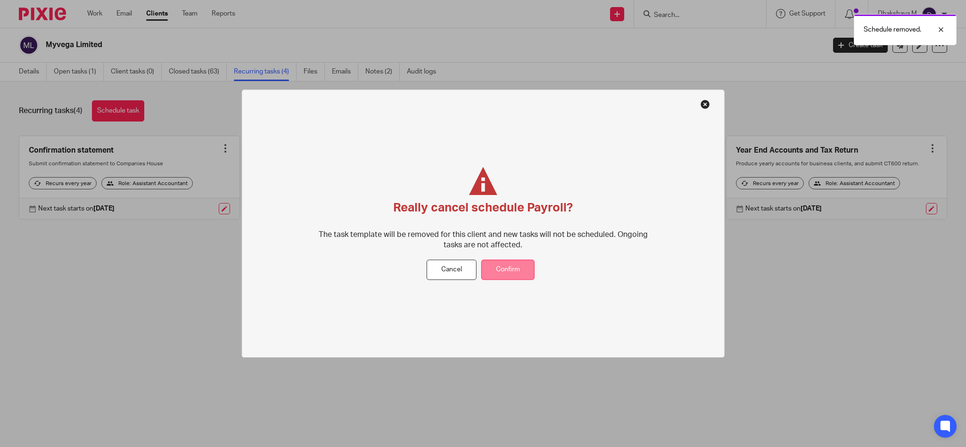
click at [520, 264] on button "Confirm" at bounding box center [507, 270] width 53 height 20
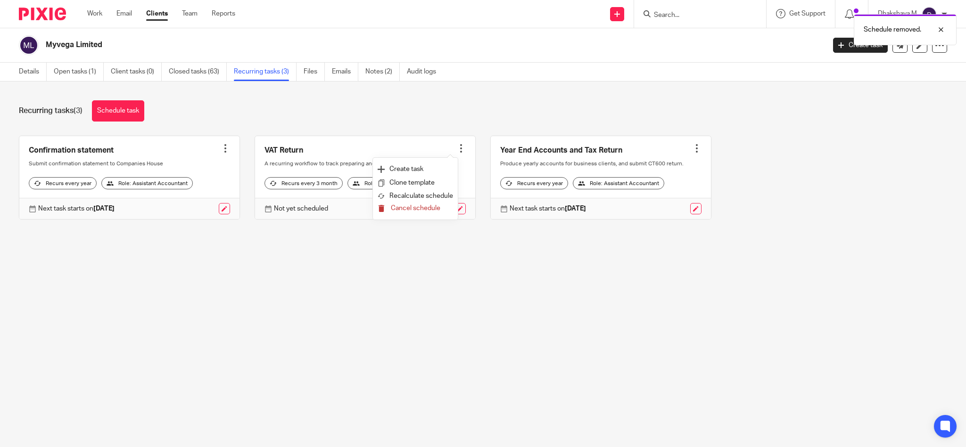
click at [434, 208] on span "Cancel schedule" at bounding box center [416, 208] width 50 height 7
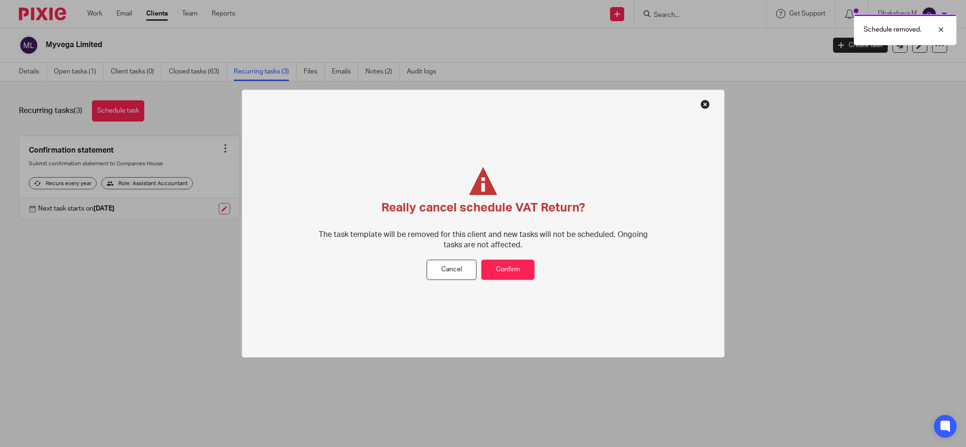
click at [487, 256] on div "Really cancel schedule VAT Return? The task template will be removed for this c…" at bounding box center [483, 213] width 338 height 93
click at [495, 269] on button "Confirm" at bounding box center [507, 270] width 53 height 20
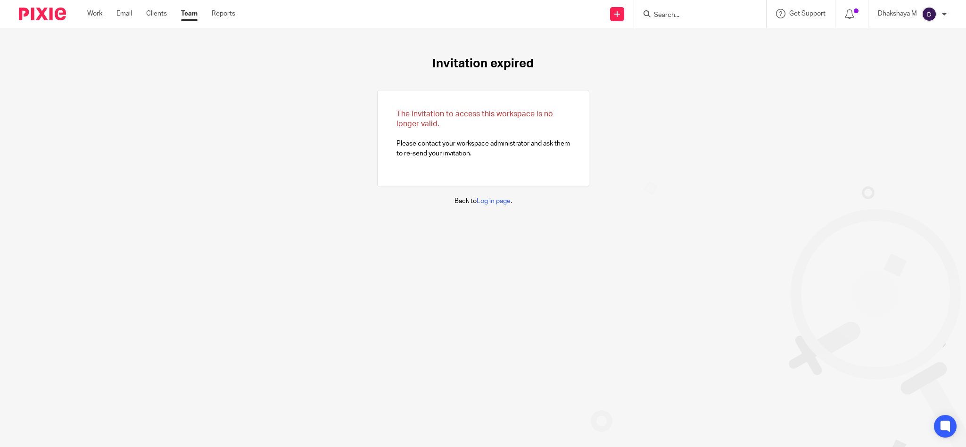
click at [657, 17] on input "Search" at bounding box center [695, 15] width 85 height 8
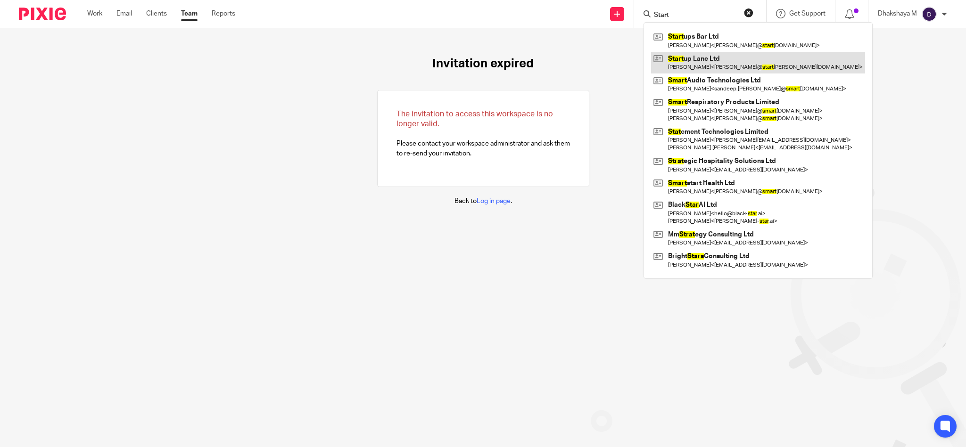
type input "Start"
click at [679, 62] on link at bounding box center [758, 63] width 214 height 22
